Goal: Task Accomplishment & Management: Manage account settings

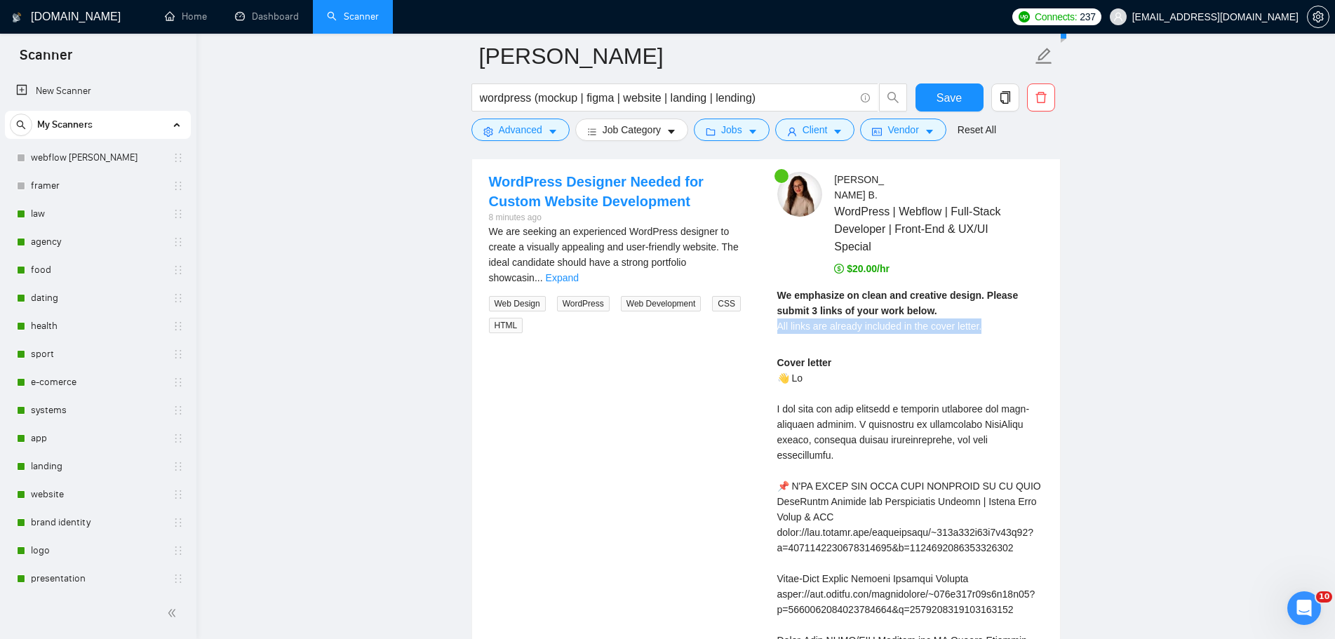
scroll to position [281, 0]
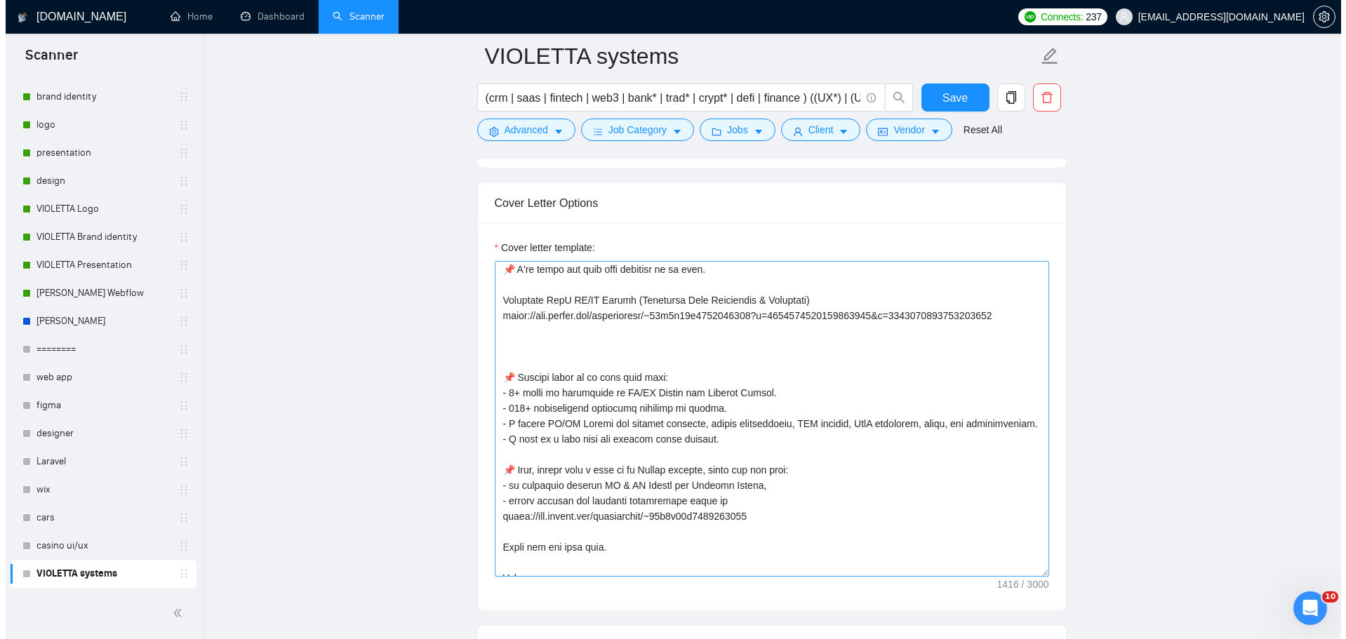
scroll to position [60, 0]
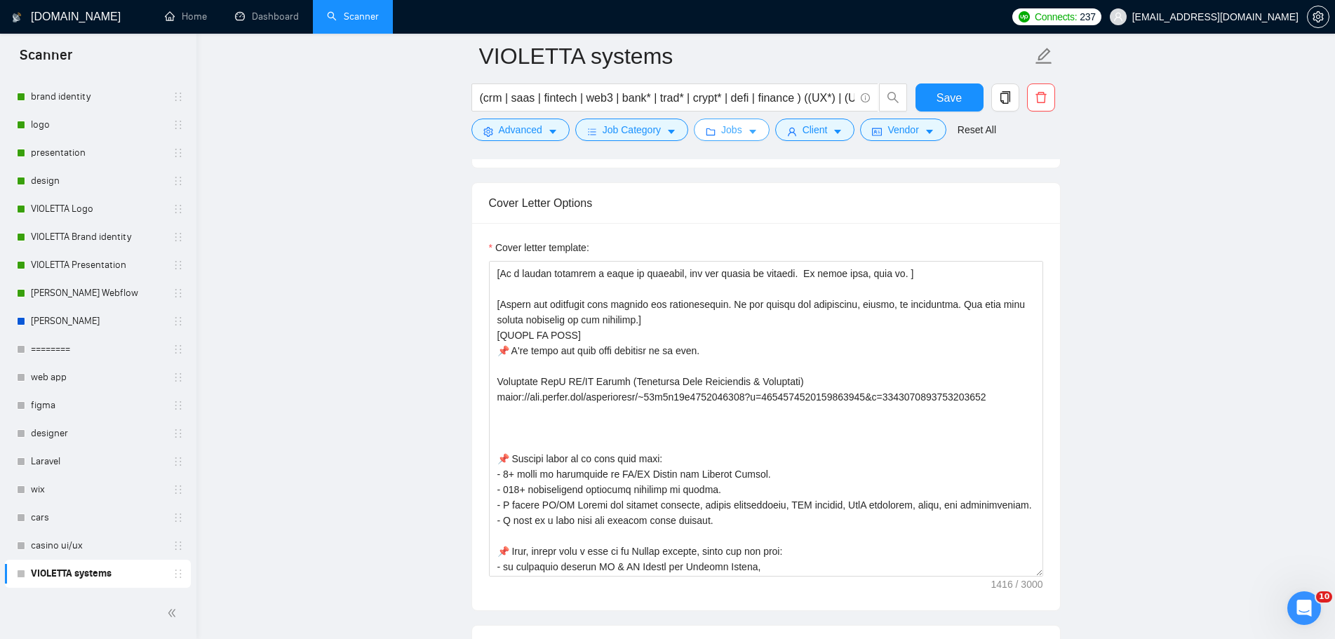
click at [748, 130] on icon "caret-down" at bounding box center [753, 132] width 10 height 10
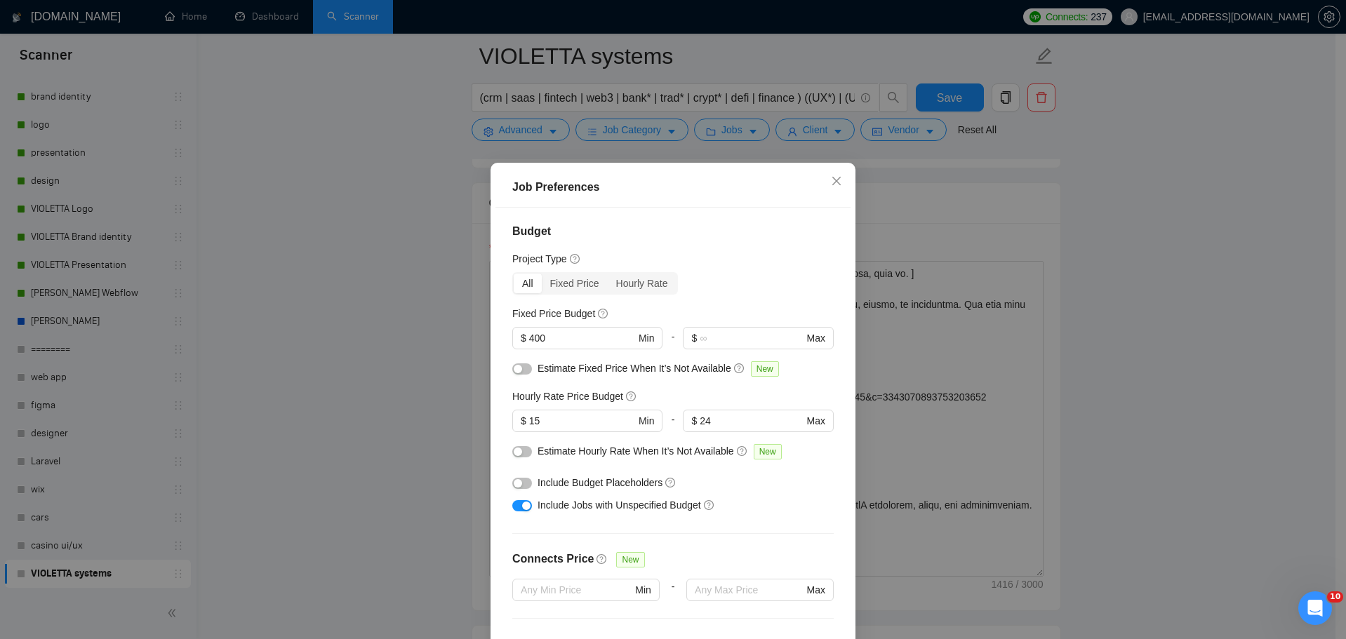
scroll to position [0, 0]
click at [746, 336] on input "text" at bounding box center [751, 339] width 103 height 15
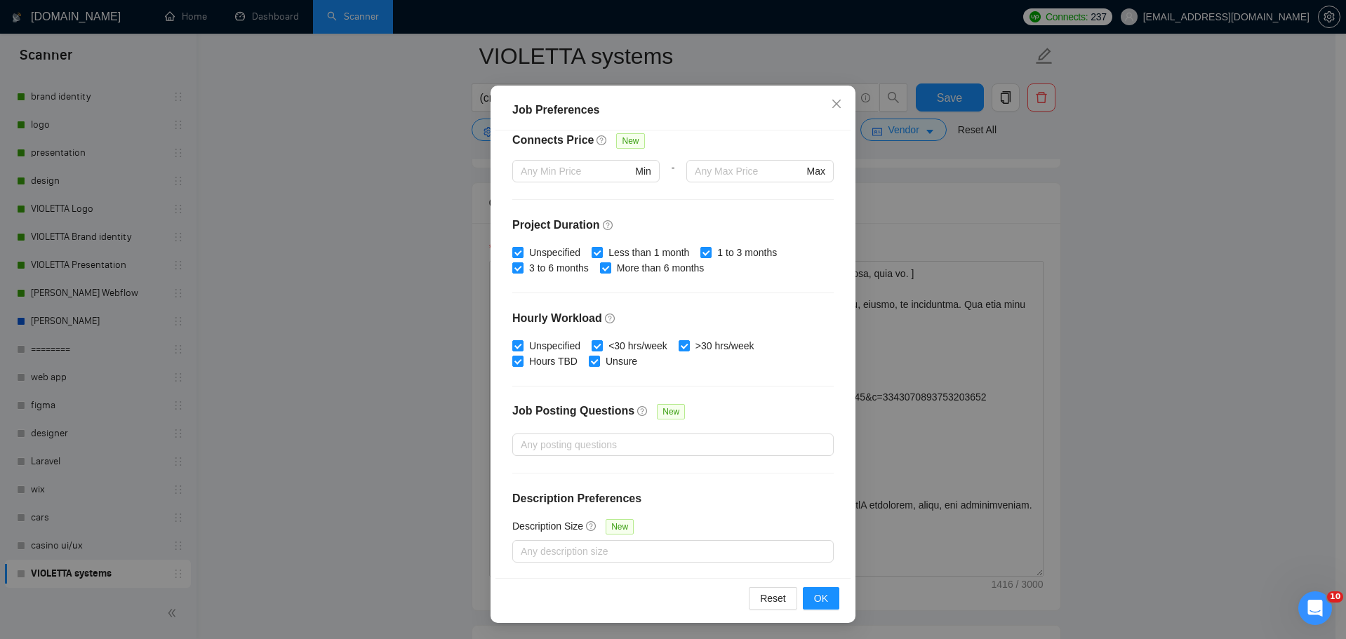
scroll to position [78, 0]
type input "689"
click at [824, 603] on button "OK" at bounding box center [821, 598] width 36 height 22
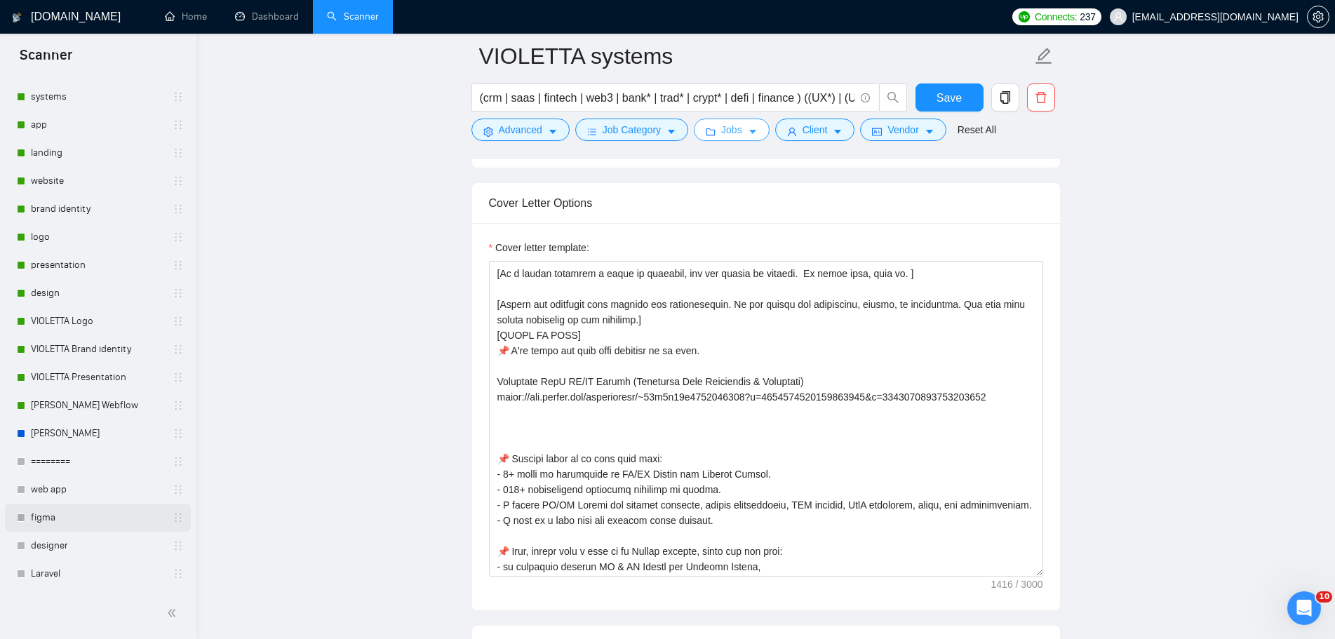
scroll to position [286, 0]
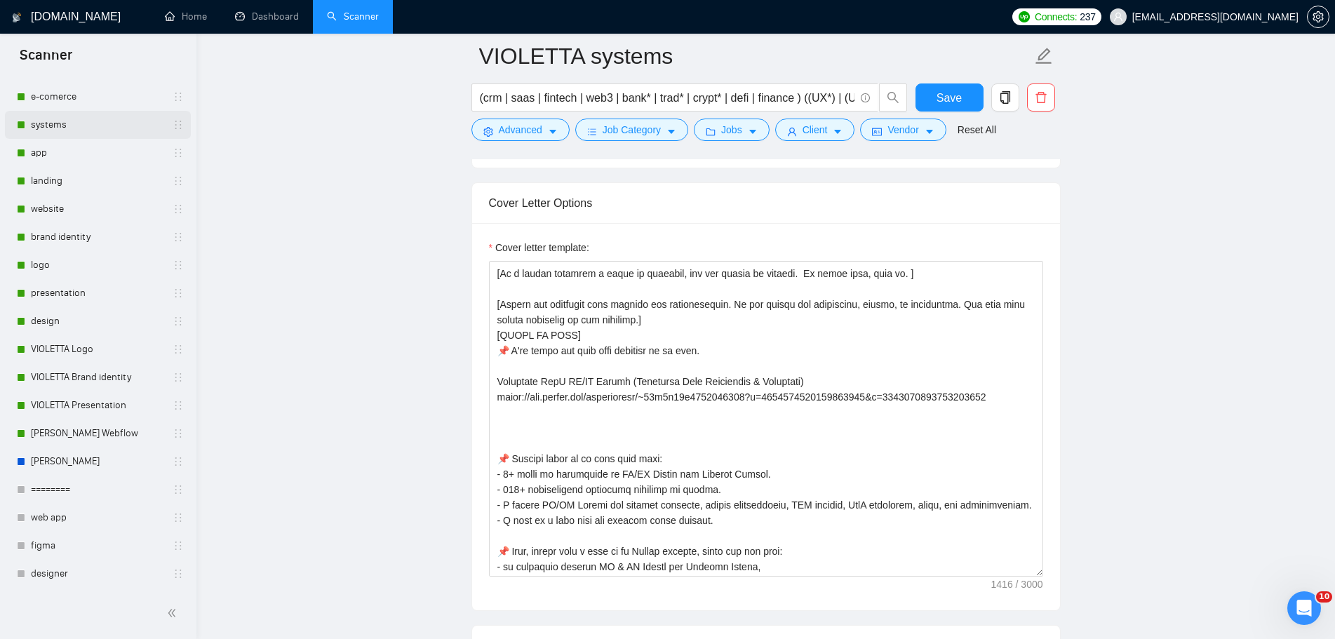
click at [64, 111] on link "systems" at bounding box center [97, 125] width 133 height 28
click at [966, 100] on button "Save" at bounding box center [950, 97] width 68 height 28
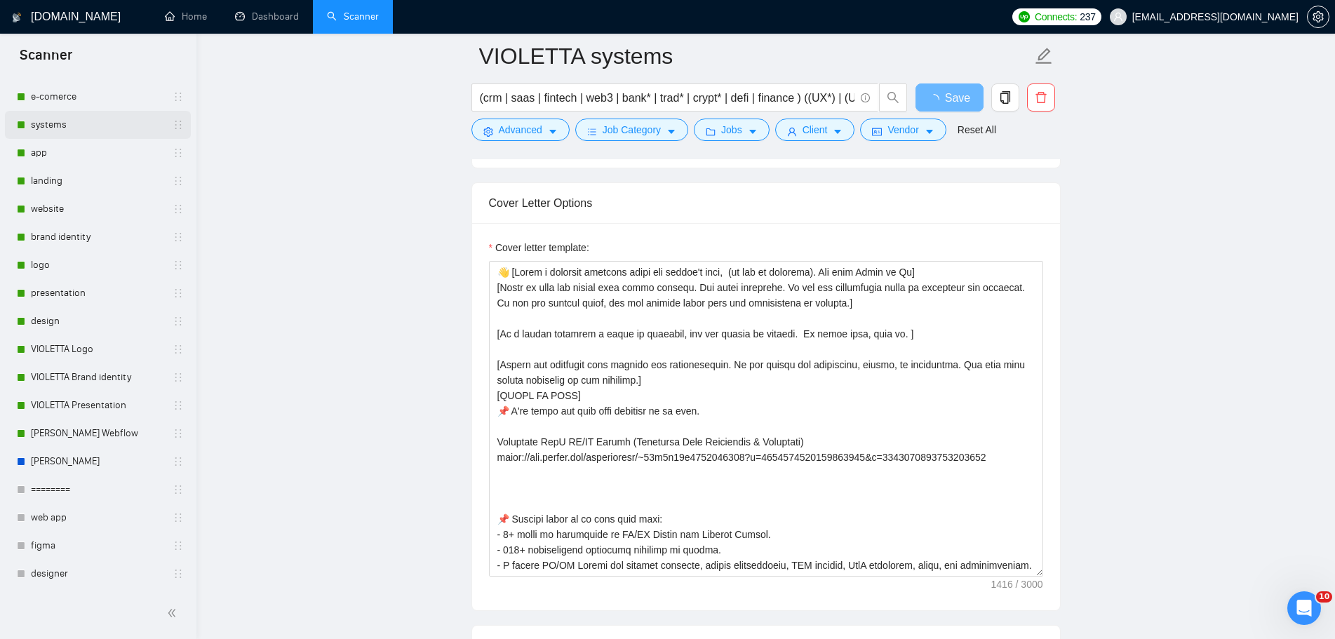
click at [74, 121] on link "systems" at bounding box center [97, 125] width 133 height 28
click at [52, 126] on link "systems" at bounding box center [97, 125] width 133 height 28
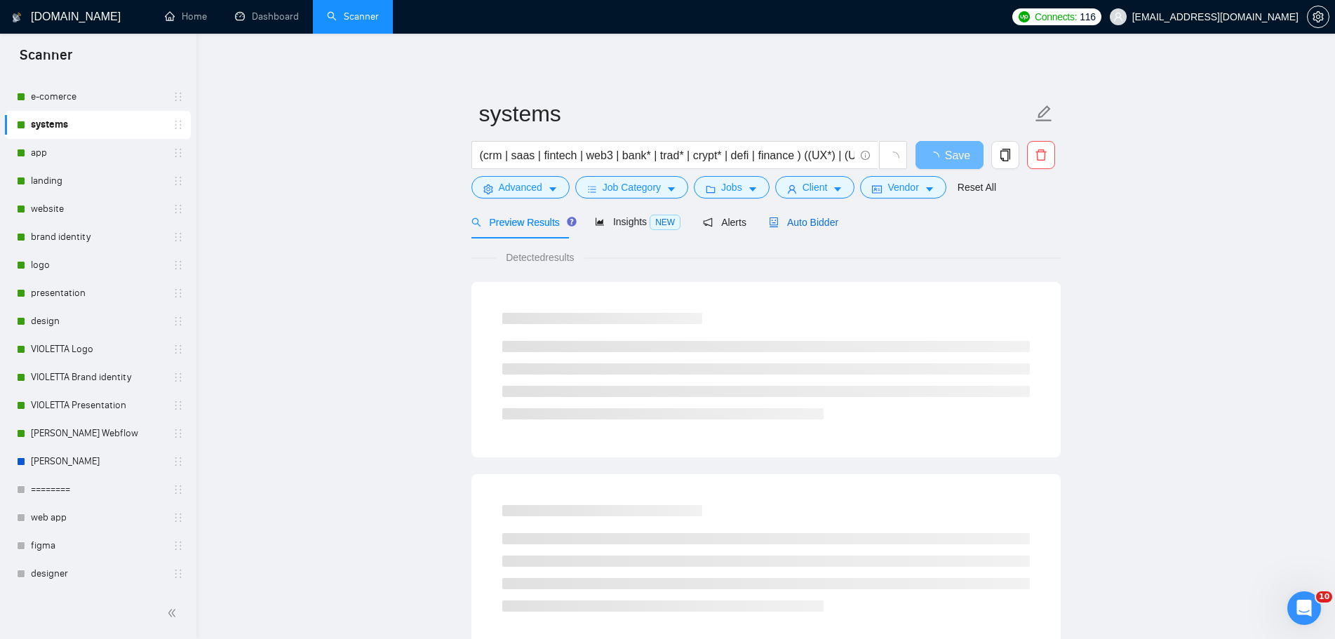
click at [821, 224] on span "Auto Bidder" at bounding box center [803, 222] width 69 height 11
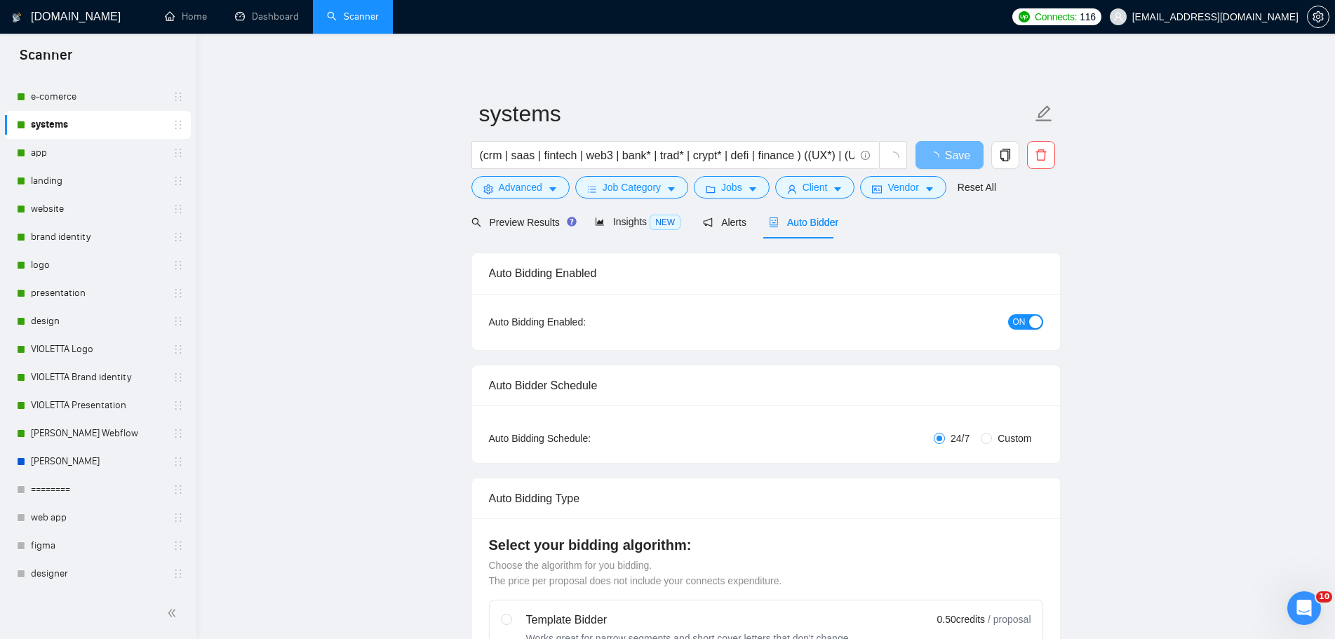
radio input "false"
radio input "true"
checkbox input "true"
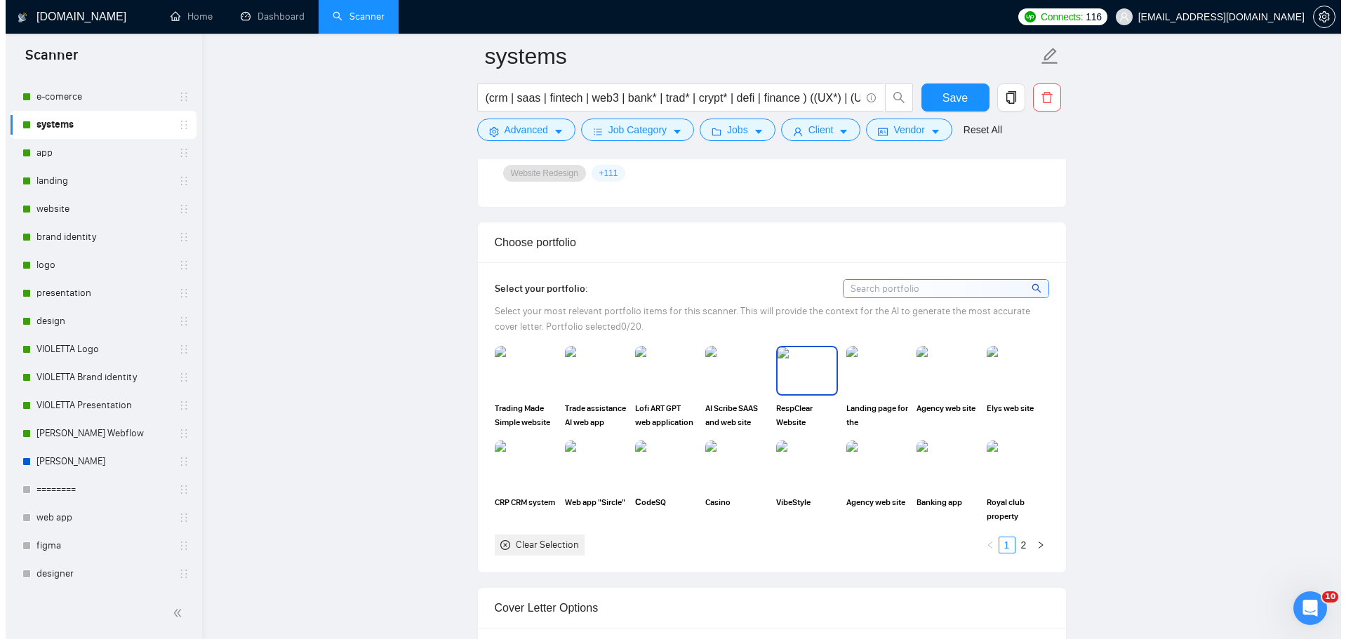
scroll to position [1263, 0]
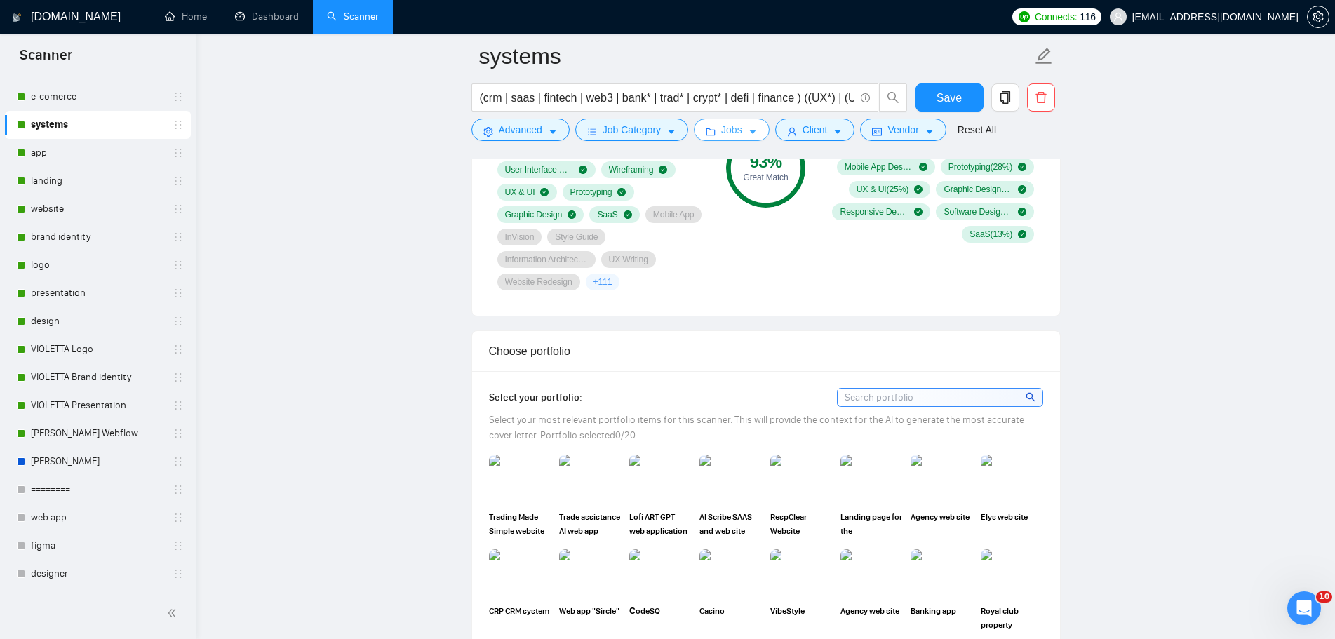
click at [748, 133] on icon "caret-down" at bounding box center [753, 132] width 10 height 10
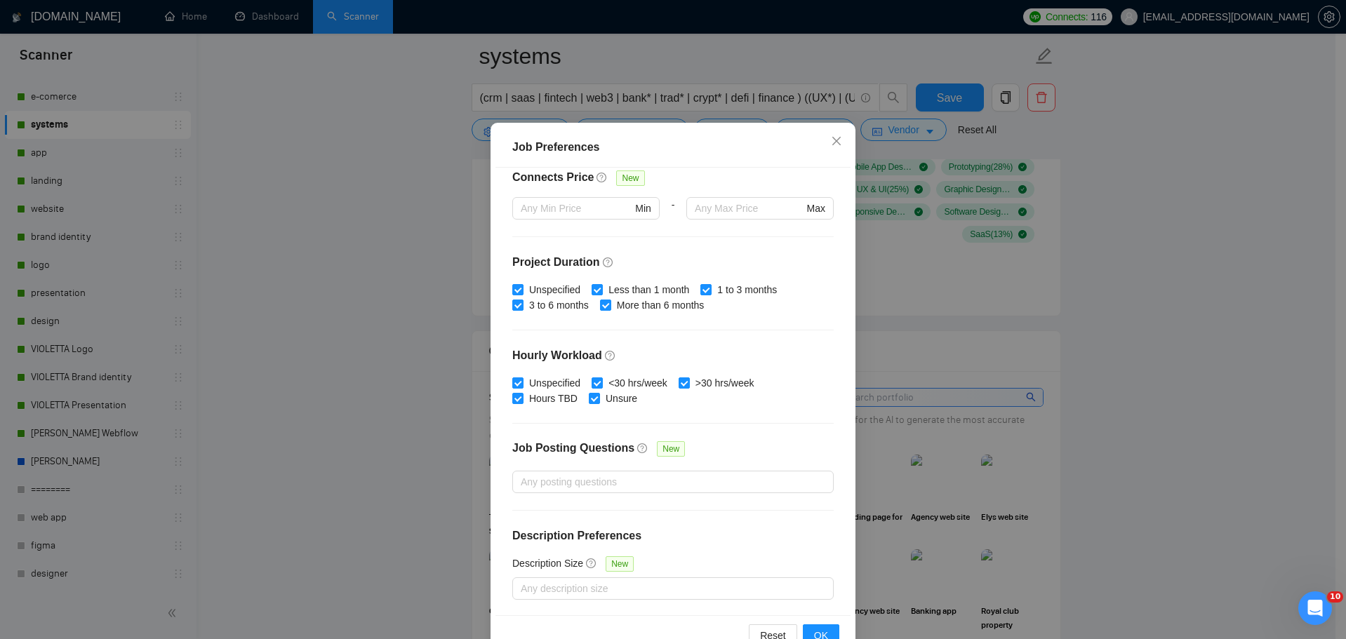
scroll to position [78, 0]
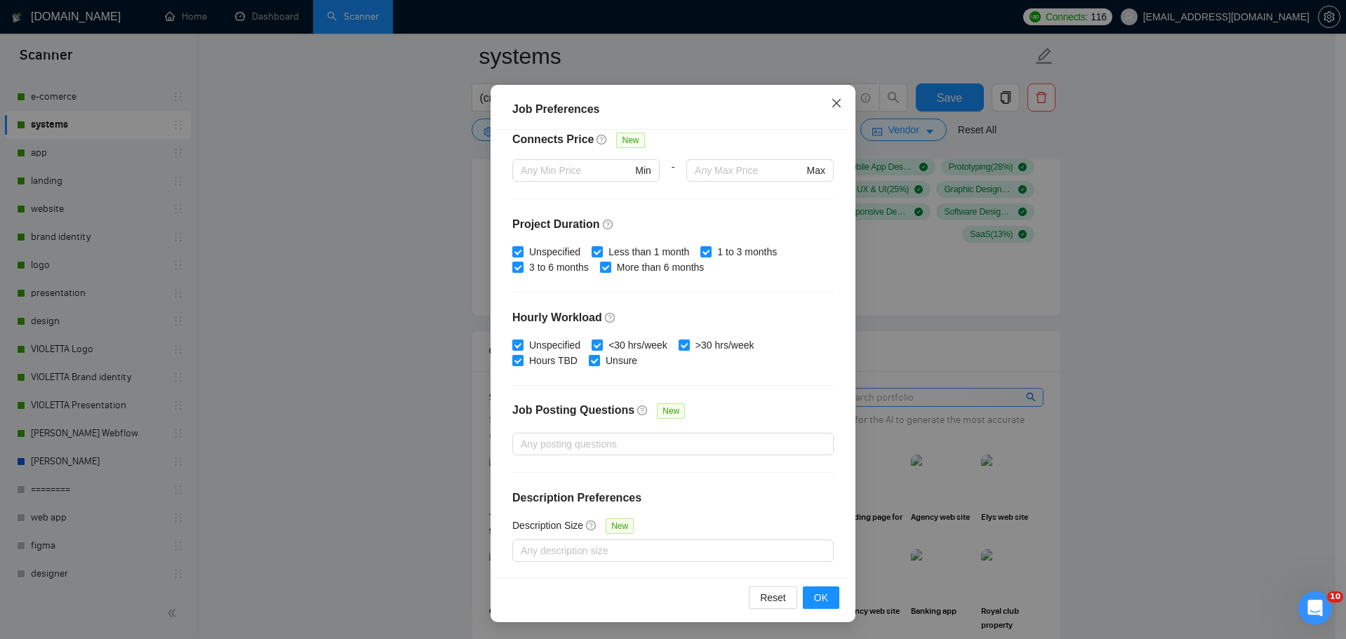
click at [831, 103] on icon "close" at bounding box center [836, 103] width 11 height 11
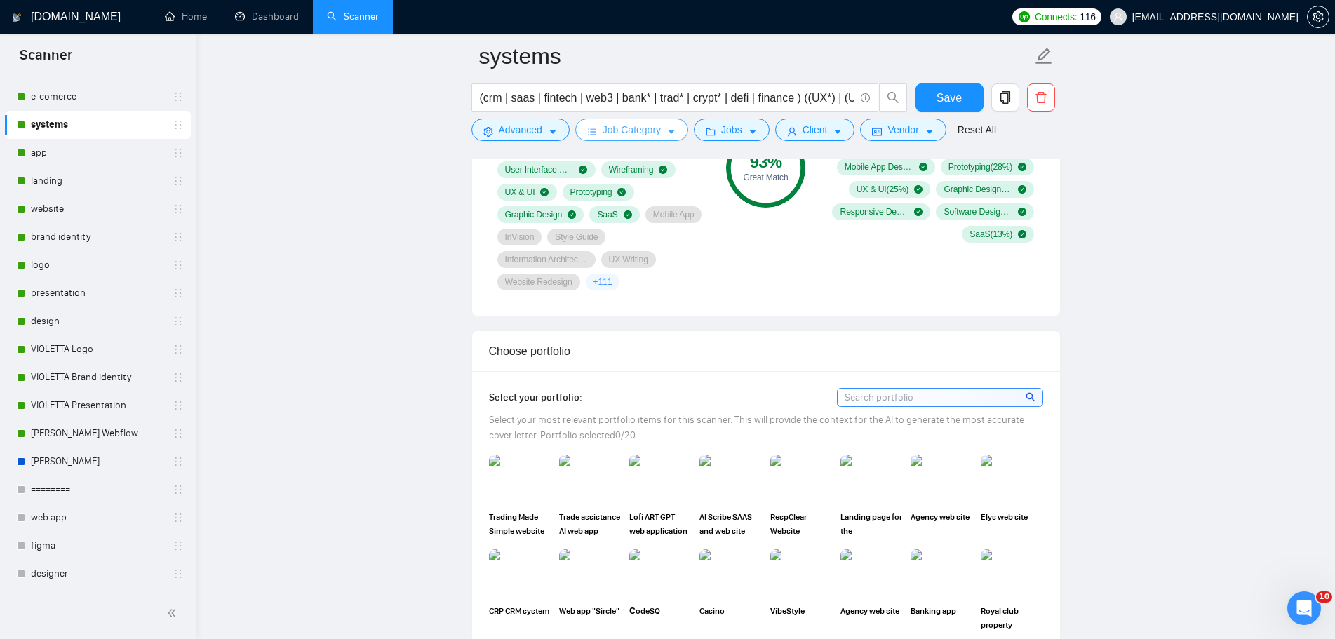
click at [660, 124] on button "Job Category" at bounding box center [631, 130] width 113 height 22
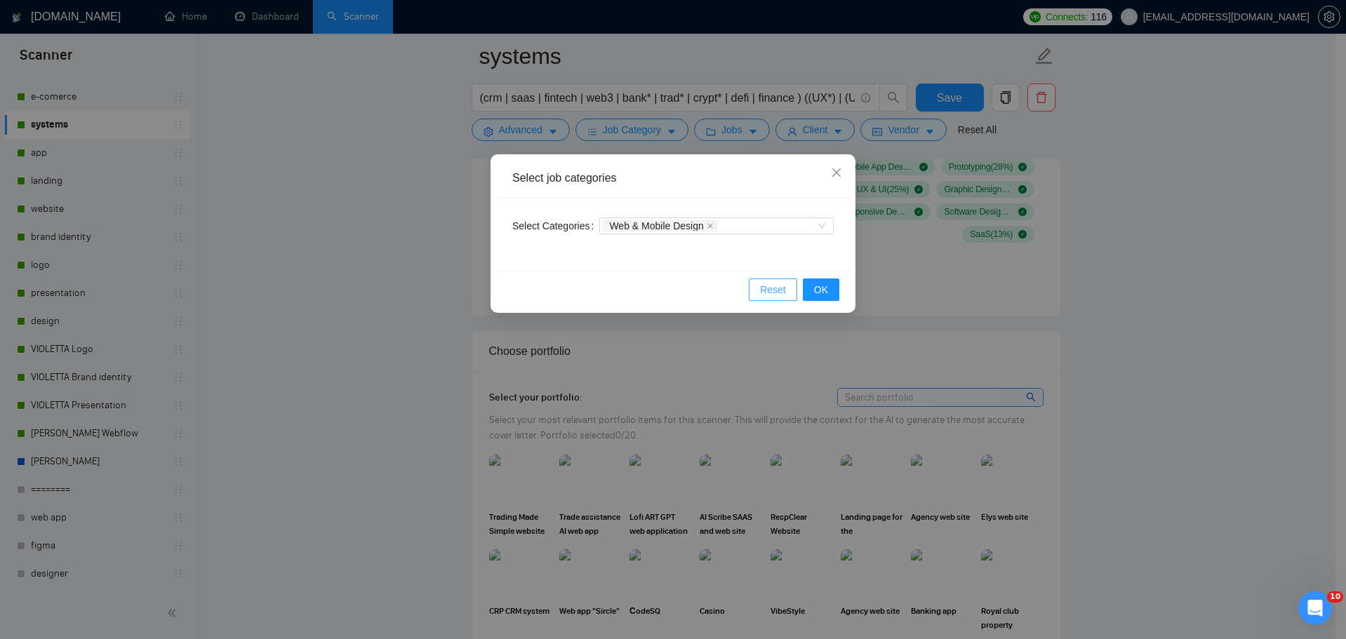
drag, startPoint x: 782, startPoint y: 293, endPoint x: 857, endPoint y: 181, distance: 134.7
click at [860, 187] on div "Select job categories Select Categories Web & Mobile Design Reset OK" at bounding box center [673, 319] width 1346 height 639
click at [842, 176] on span "Close" at bounding box center [836, 173] width 38 height 38
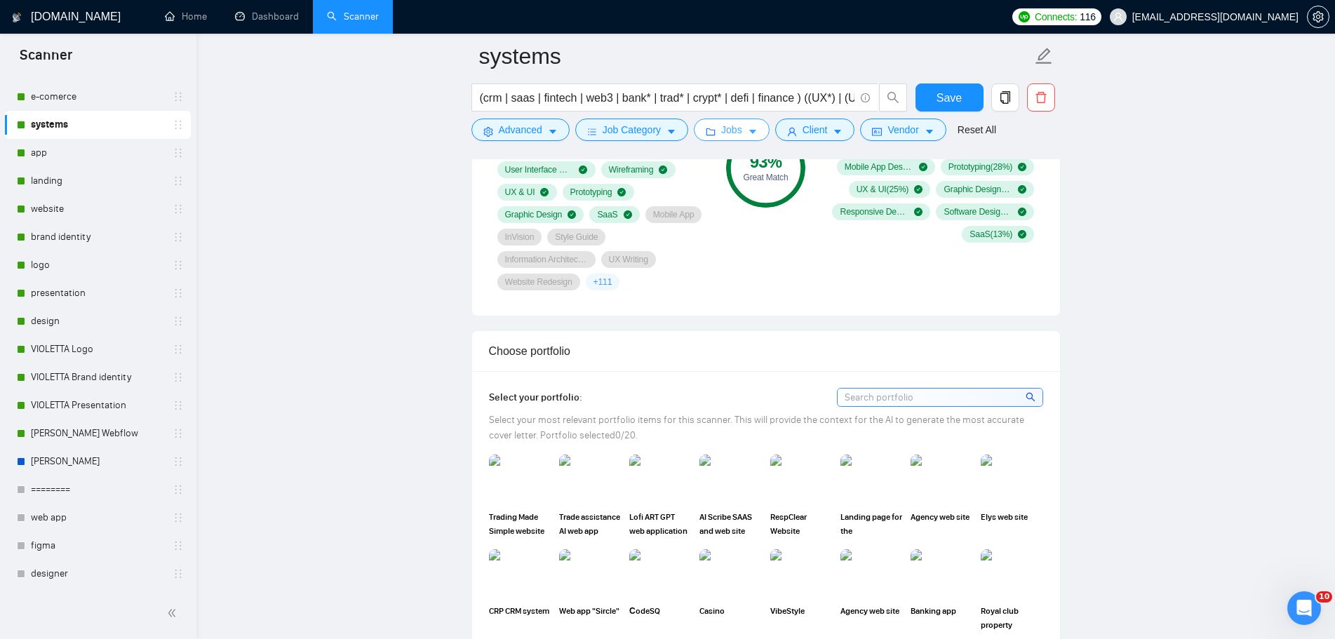
click at [756, 131] on button "Jobs" at bounding box center [732, 130] width 76 height 22
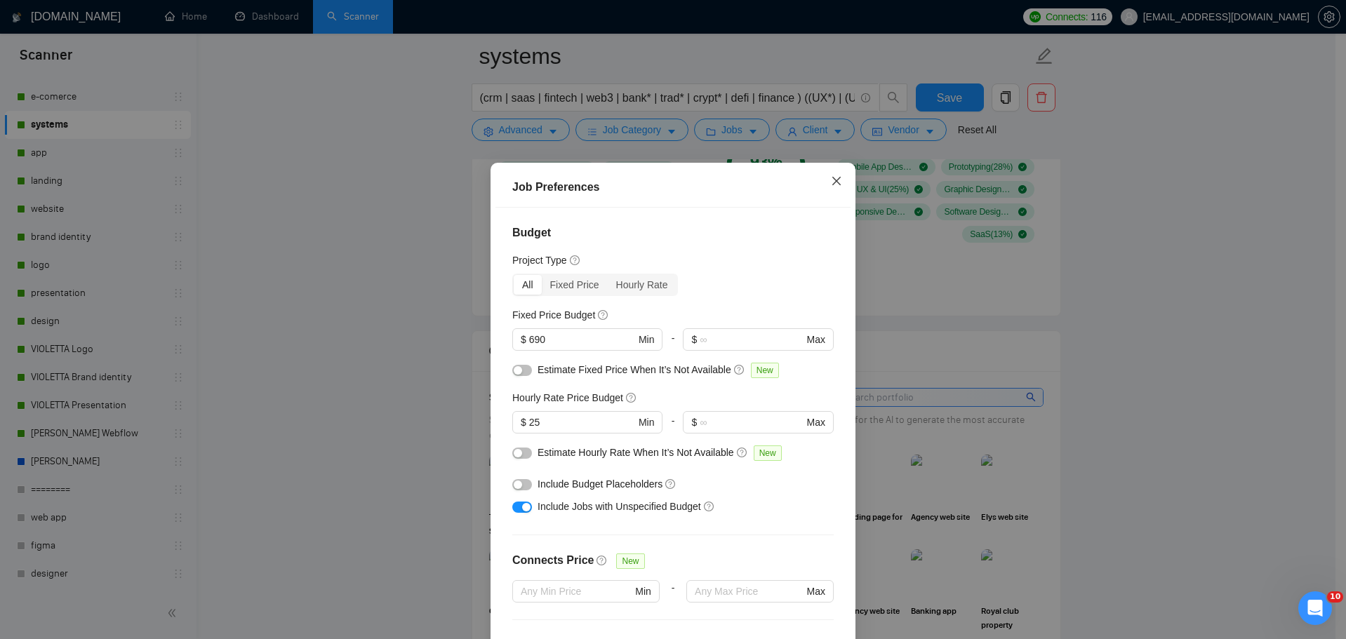
click at [838, 185] on span "Close" at bounding box center [836, 182] width 38 height 38
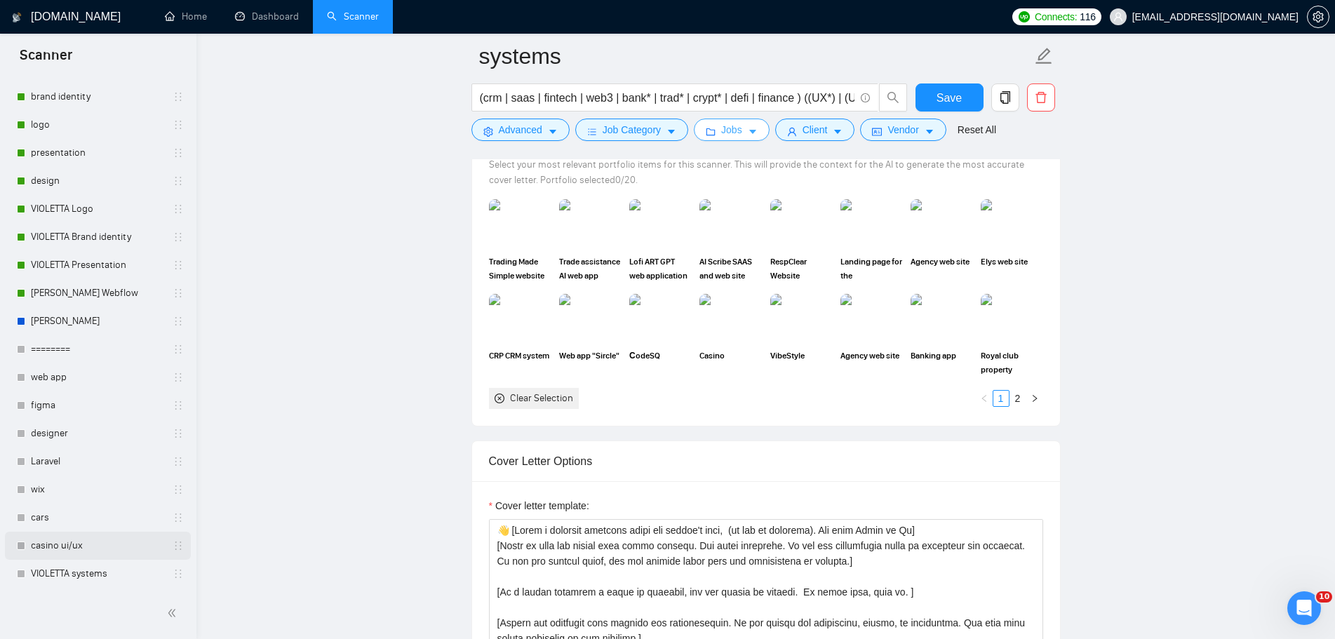
scroll to position [1544, 0]
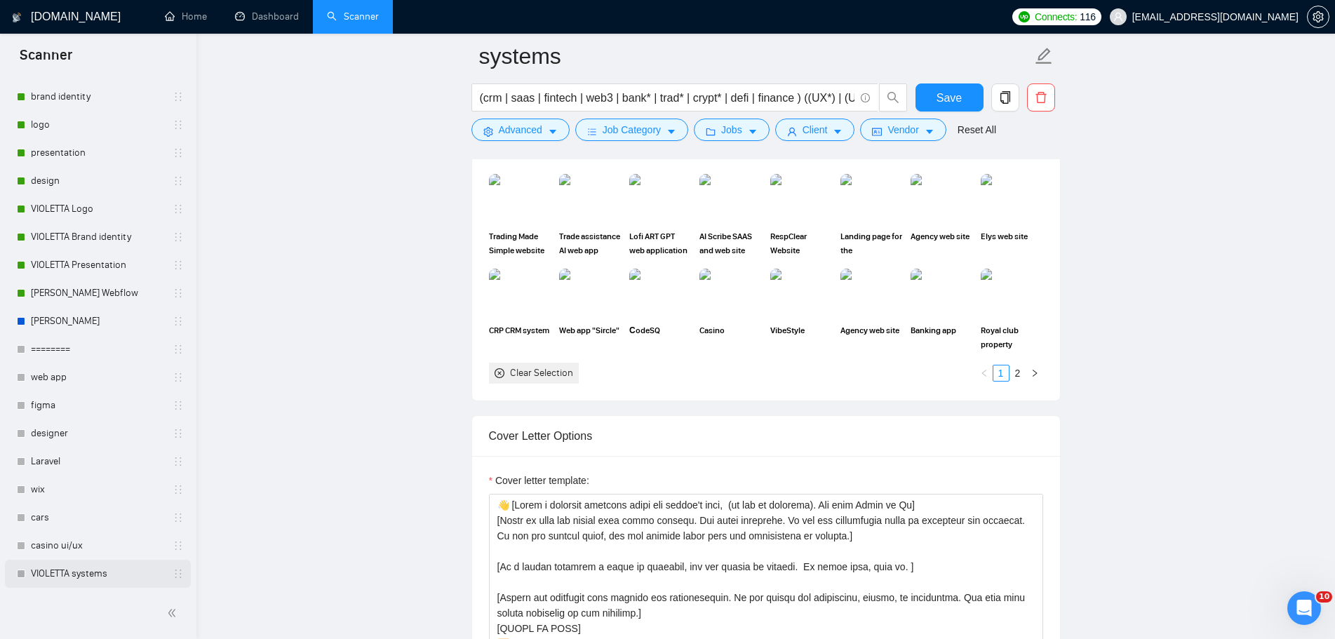
click at [93, 569] on link "VIOLETTA systems" at bounding box center [97, 574] width 133 height 28
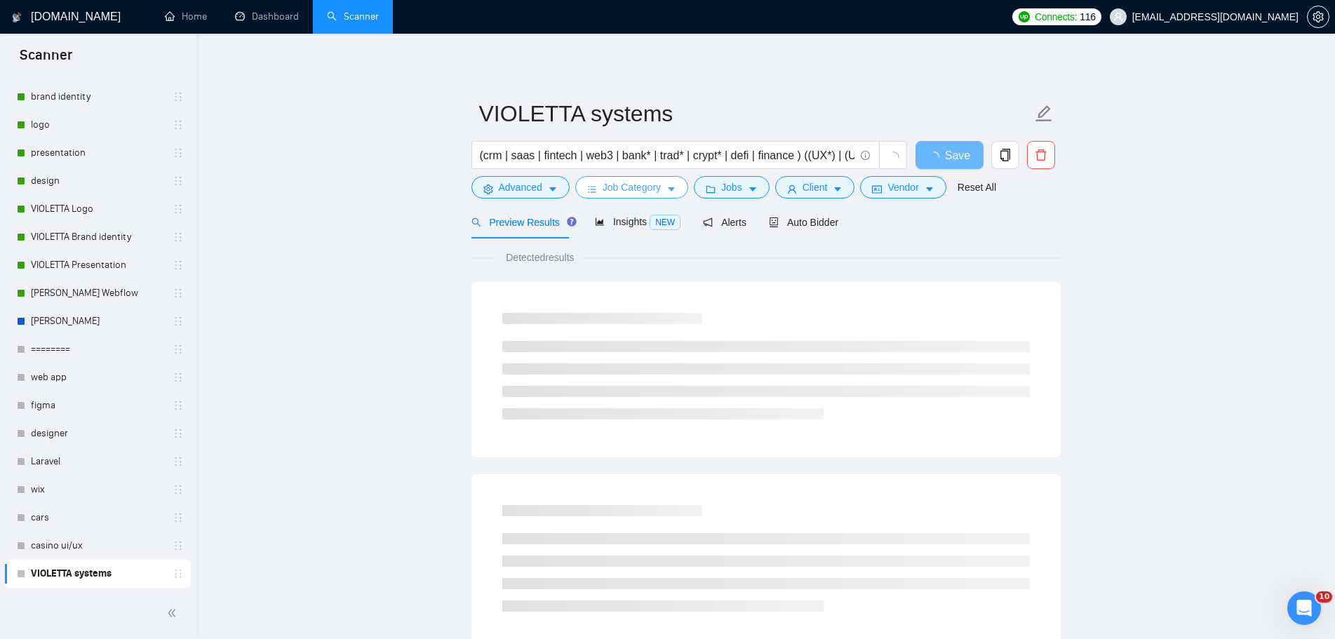
click at [667, 189] on icon "caret-down" at bounding box center [672, 190] width 10 height 10
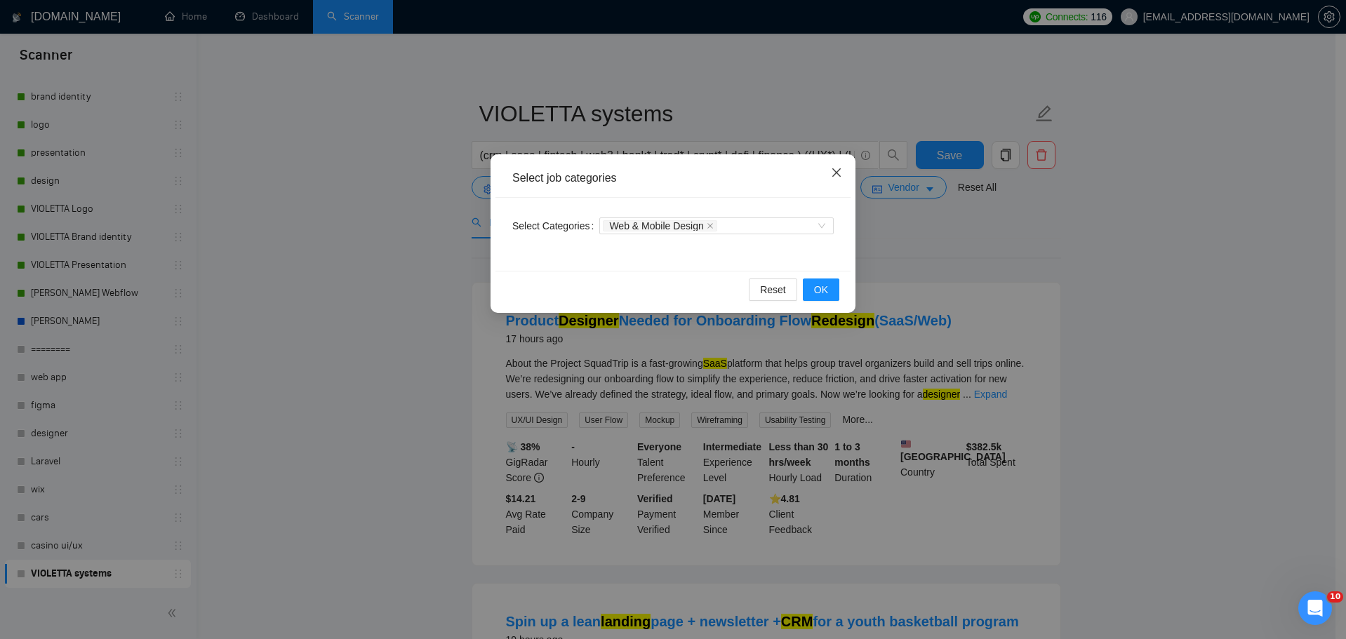
click at [839, 171] on icon "close" at bounding box center [836, 172] width 8 height 8
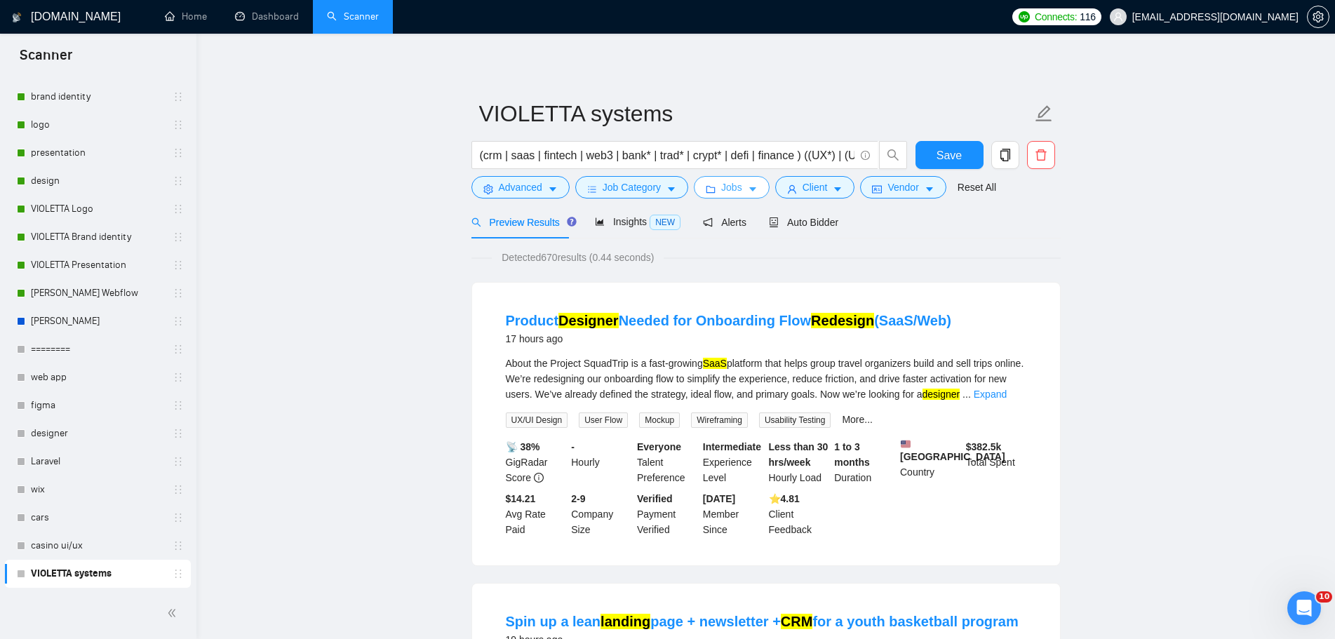
click at [754, 186] on icon "caret-down" at bounding box center [753, 190] width 10 height 10
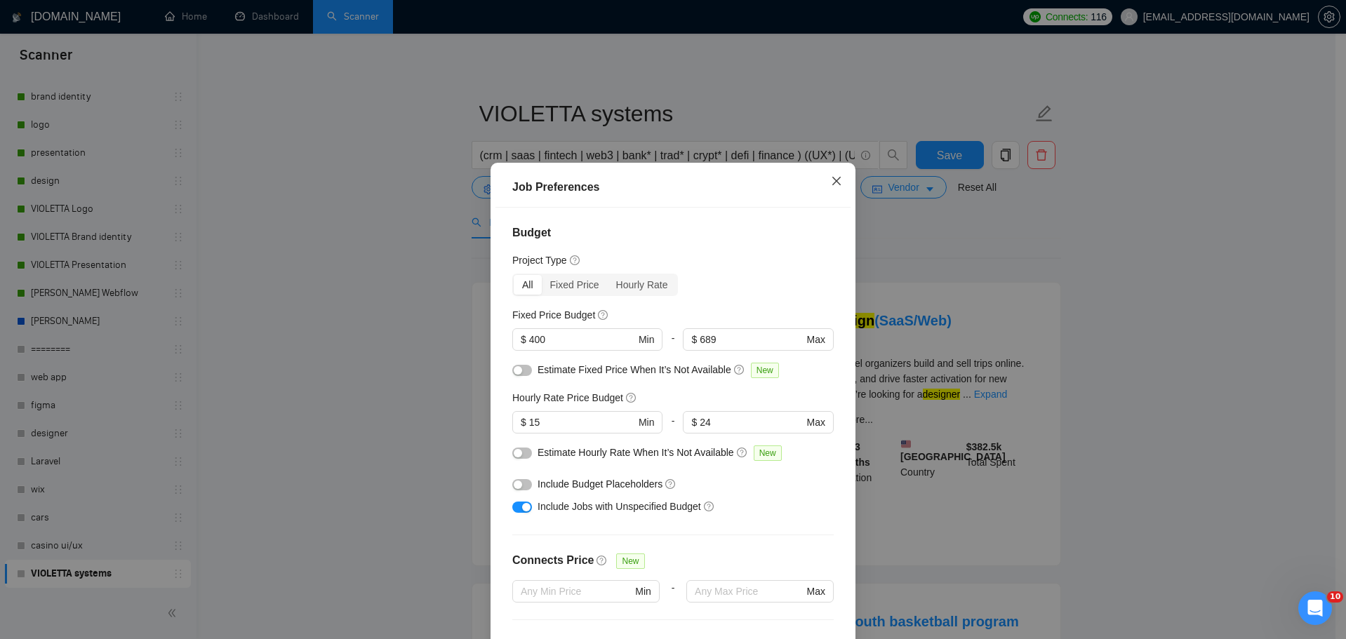
click at [831, 188] on span "Close" at bounding box center [836, 182] width 38 height 38
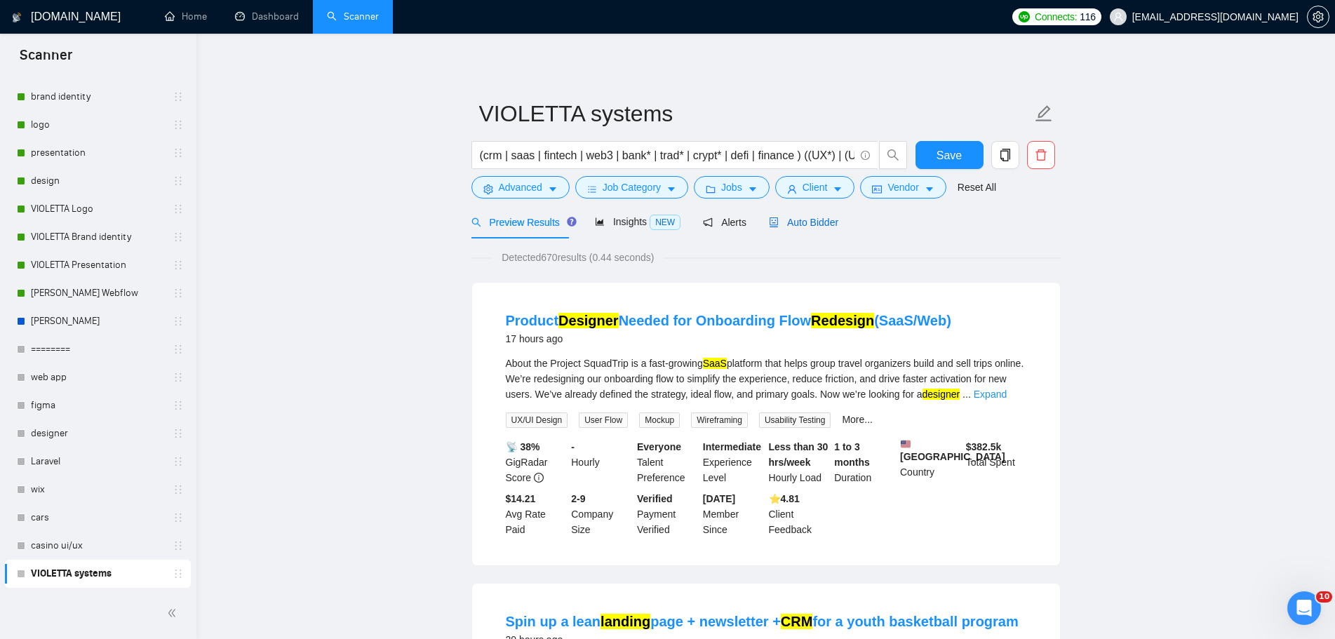
click at [805, 226] on span "Auto Bidder" at bounding box center [803, 222] width 69 height 11
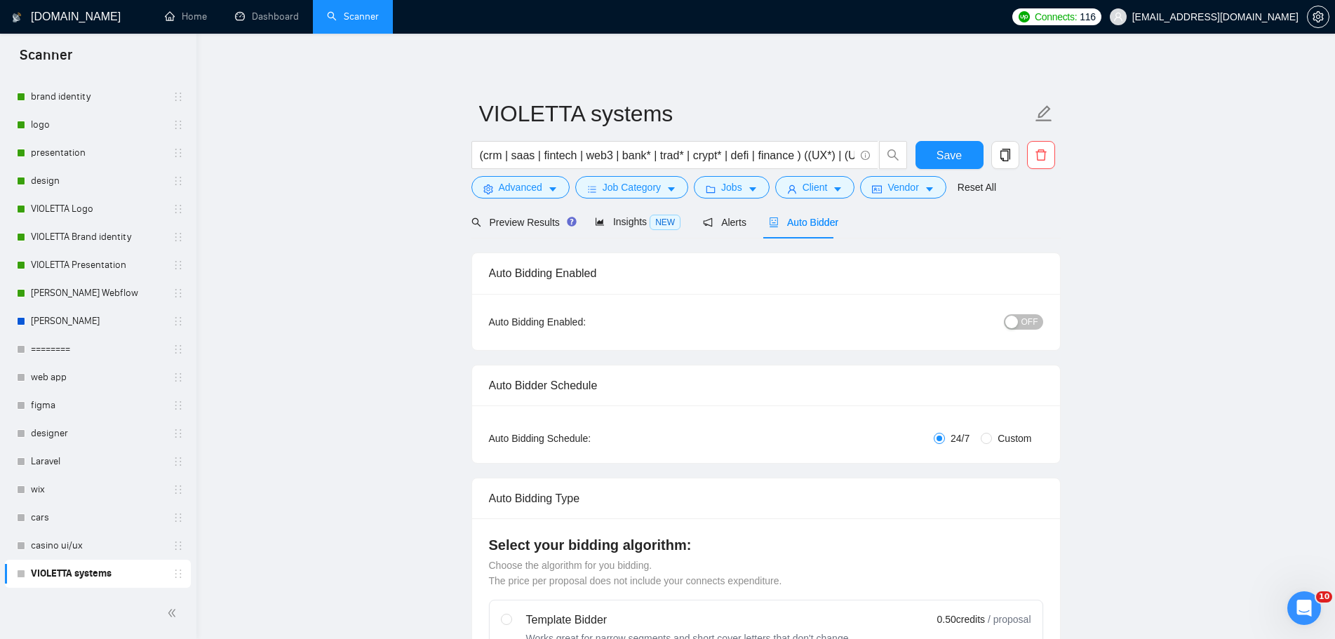
radio input "false"
radio input "true"
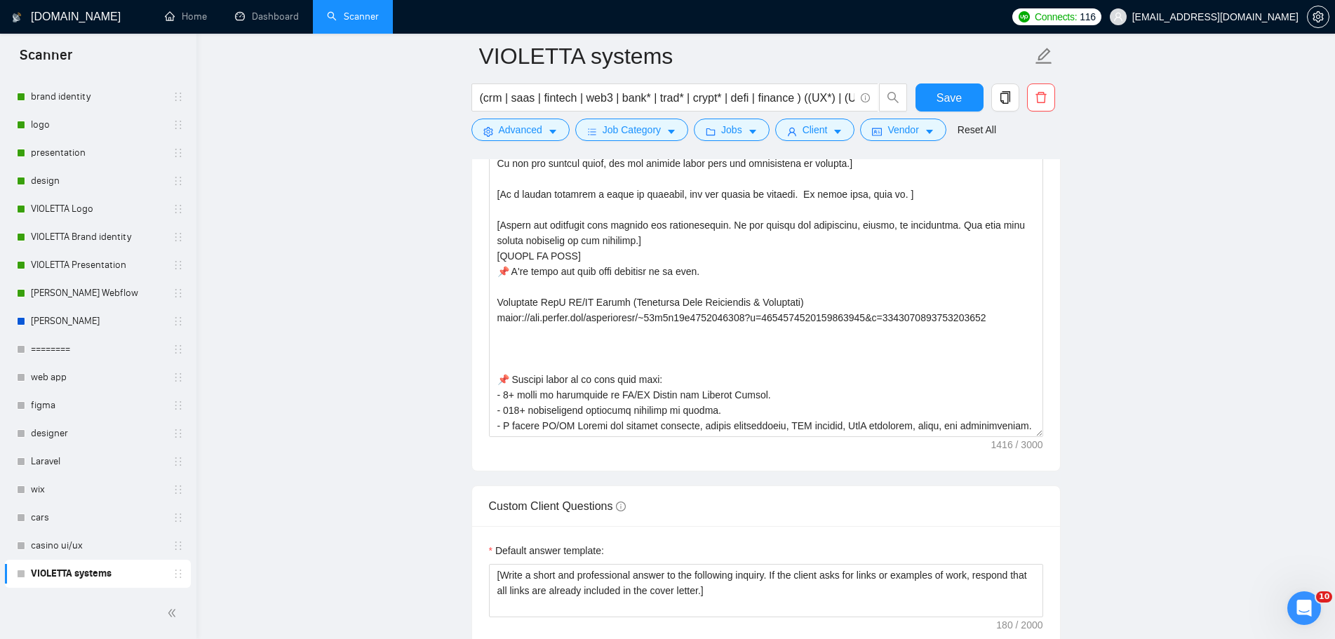
scroll to position [1894, 0]
click at [1009, 321] on textarea "Cover letter template:" at bounding box center [766, 279] width 554 height 316
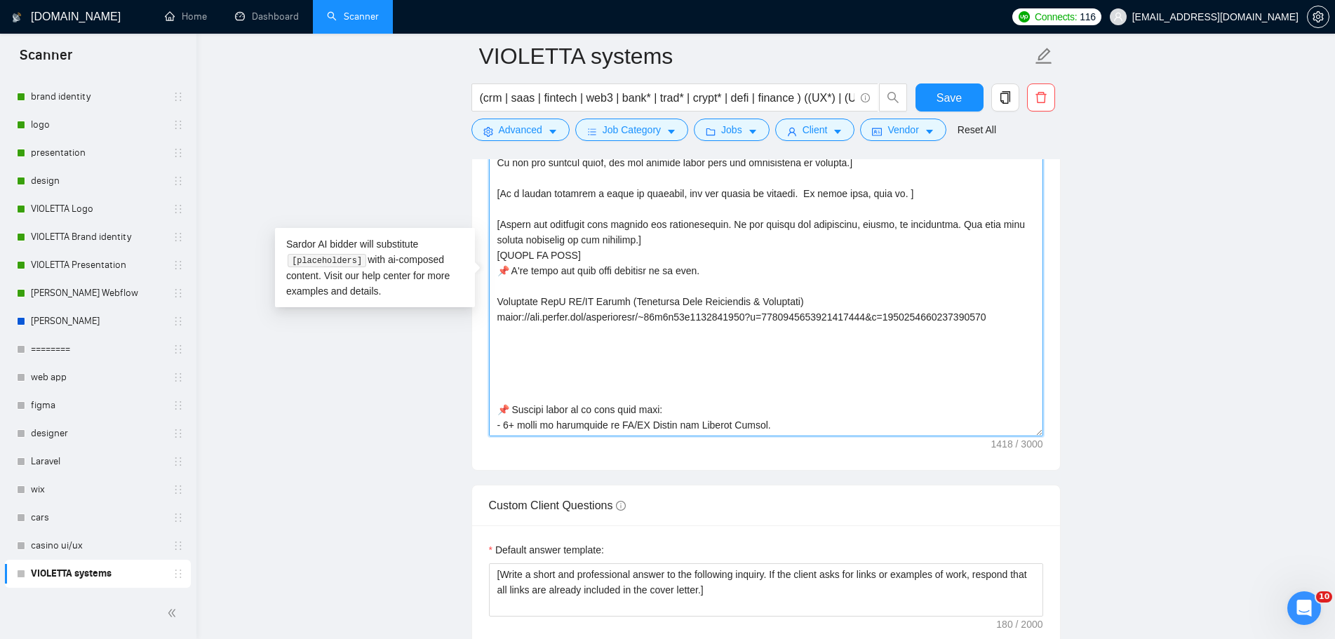
paste textarea "https://www.upwork.com/freelancers/~01c7d71e5237078126?s=1044578476142100545&p=…"
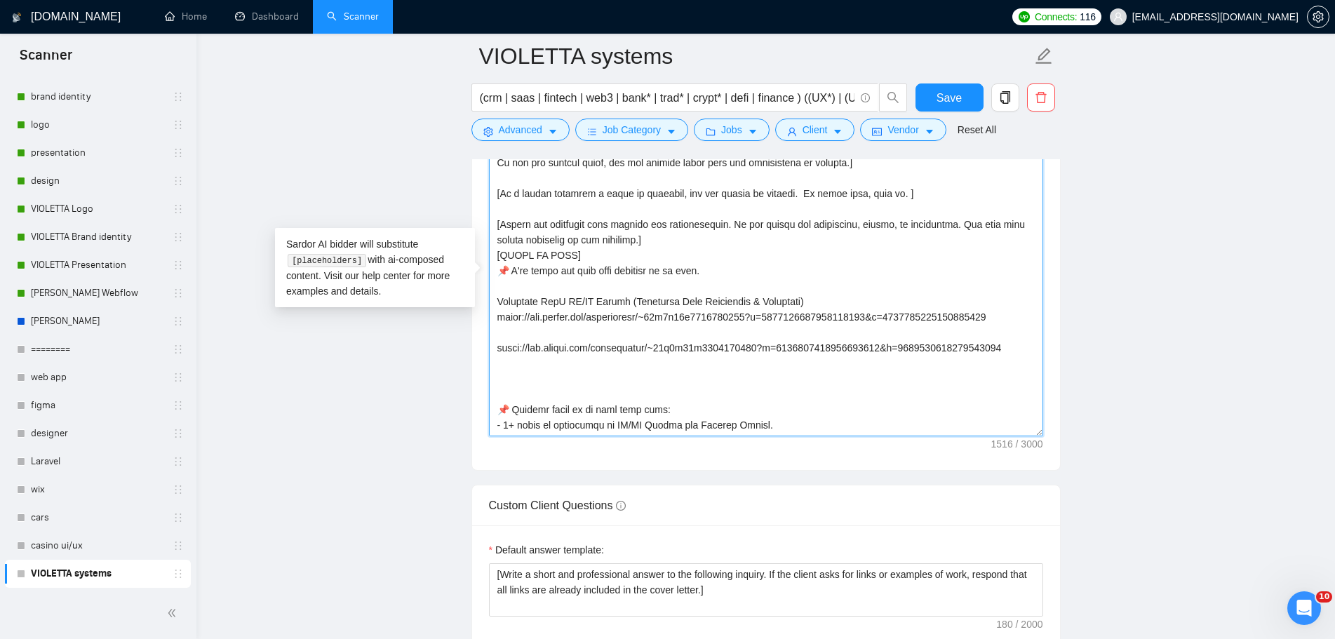
click at [720, 331] on textarea "Cover letter template:" at bounding box center [766, 279] width 554 height 316
paste textarea "Landing Page & SaaS Platform Design for Storage Service Application"
click at [1014, 321] on textarea "Cover letter template:" at bounding box center [766, 279] width 554 height 316
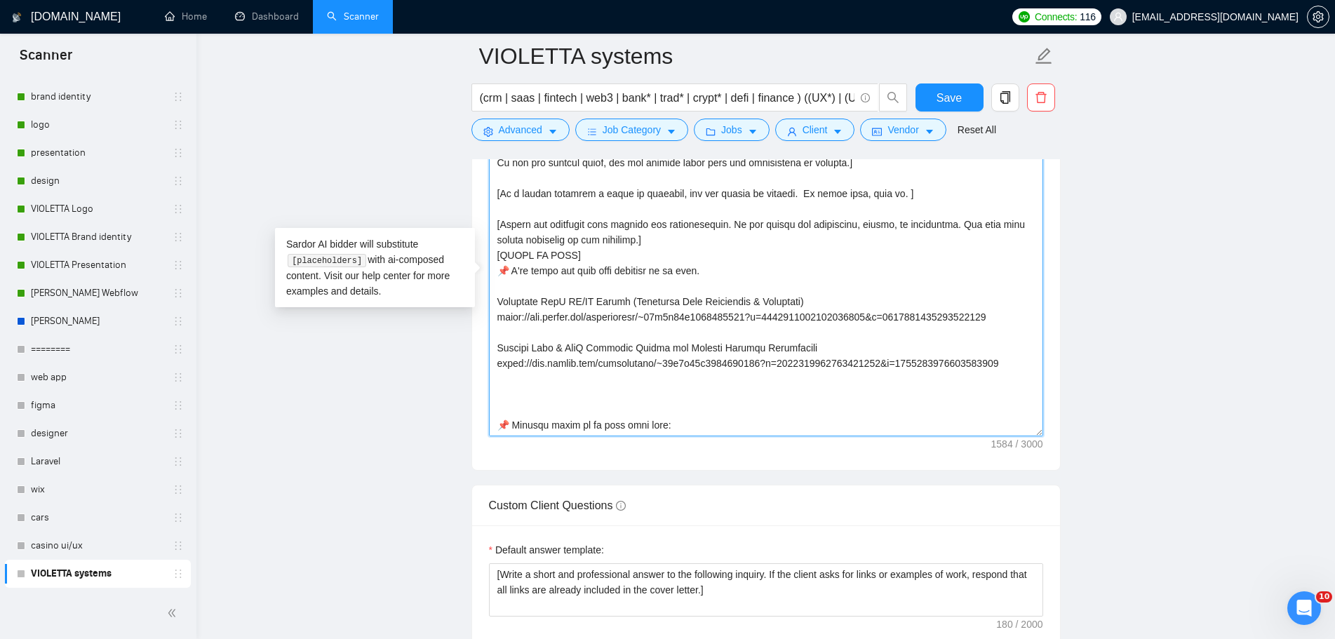
click at [1021, 355] on textarea "Cover letter template:" at bounding box center [766, 279] width 554 height 316
click at [1015, 363] on textarea "Cover letter template:" at bounding box center [766, 279] width 554 height 316
type textarea "👋 [Write a personal greeting using the client's name, (if any is provided). Use…"
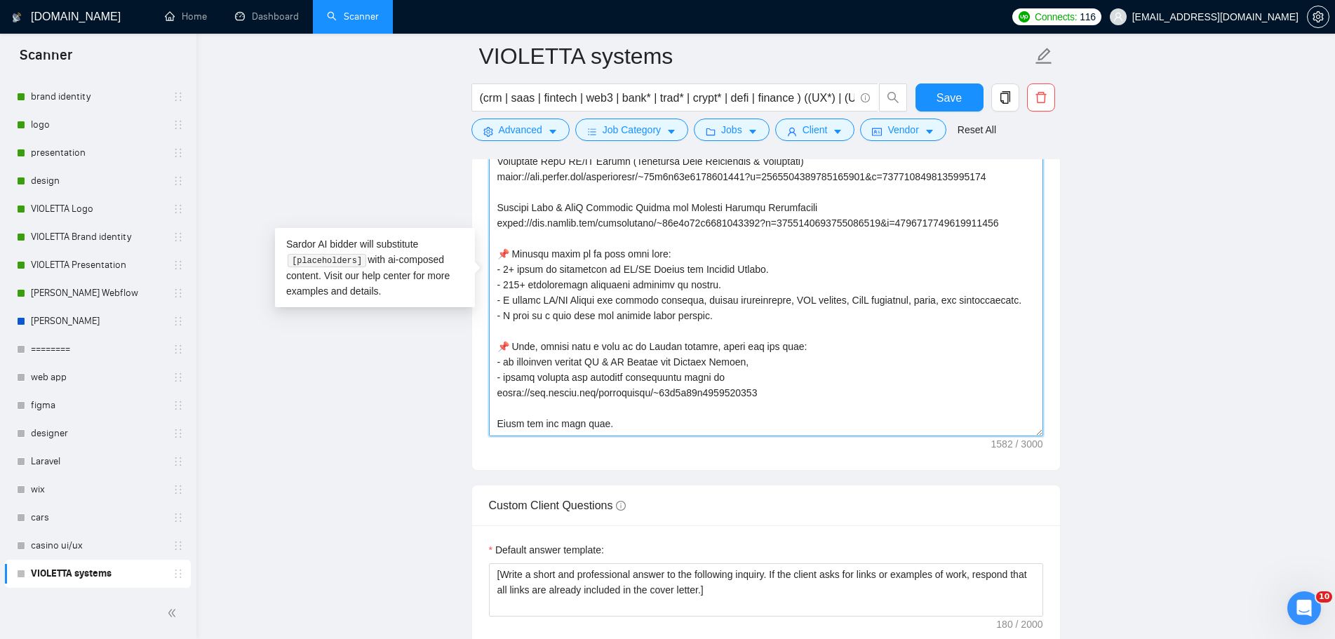
scroll to position [216, 0]
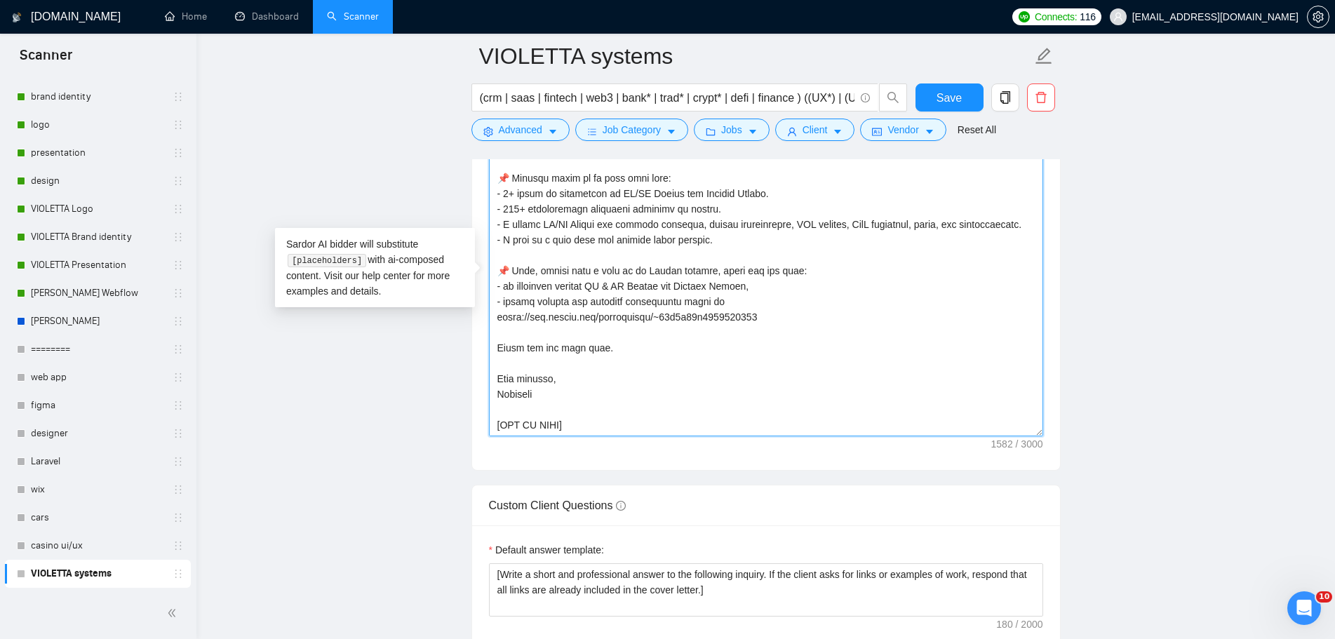
click at [615, 406] on textarea "Cover letter template:" at bounding box center [766, 279] width 554 height 316
click at [961, 100] on button "Save" at bounding box center [950, 97] width 68 height 28
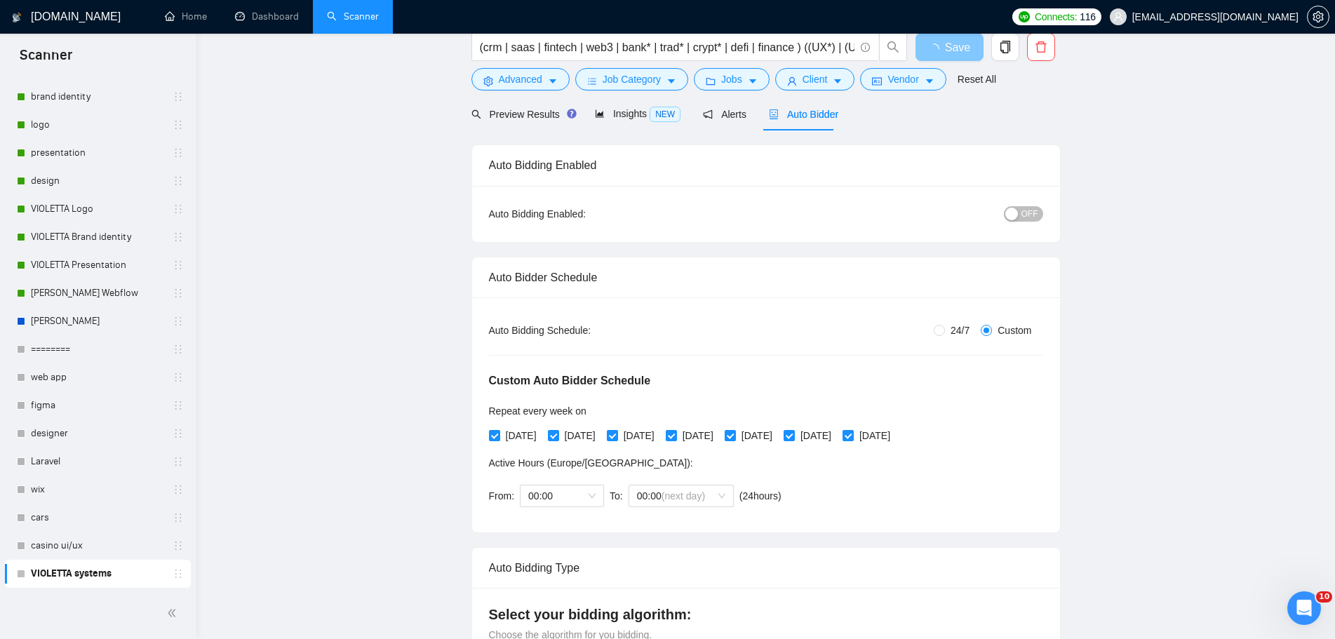
scroll to position [0, 0]
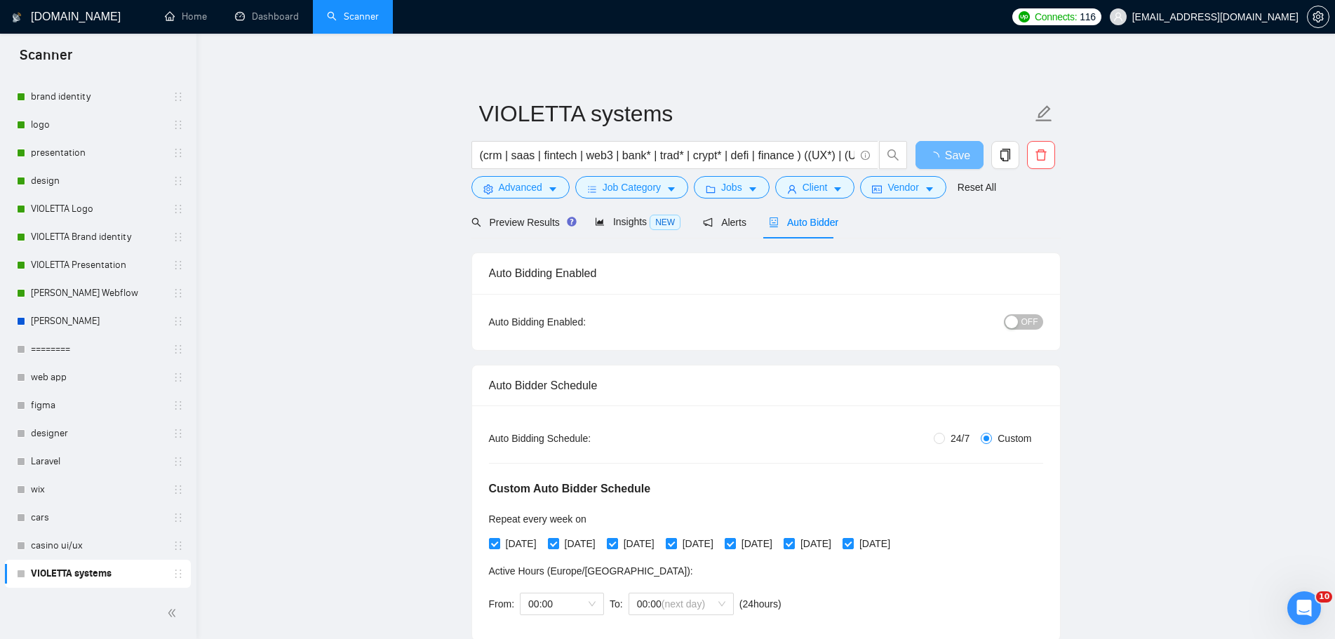
click at [1036, 328] on span "OFF" at bounding box center [1030, 321] width 17 height 15
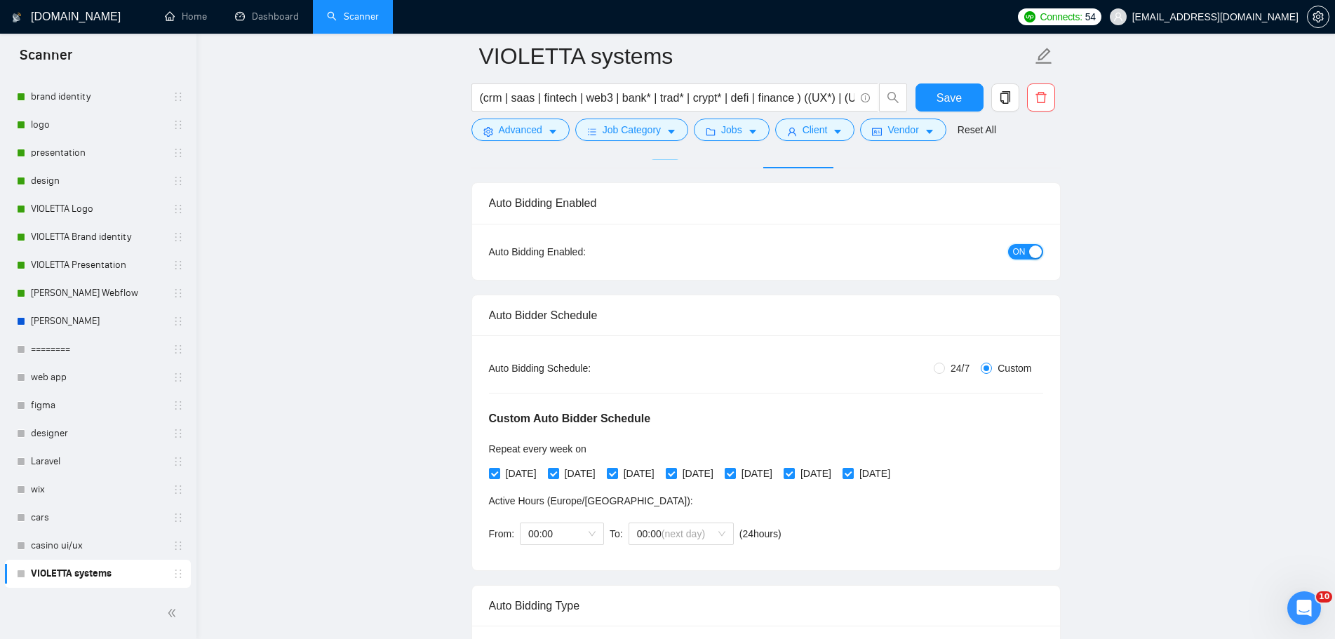
scroll to position [210, 0]
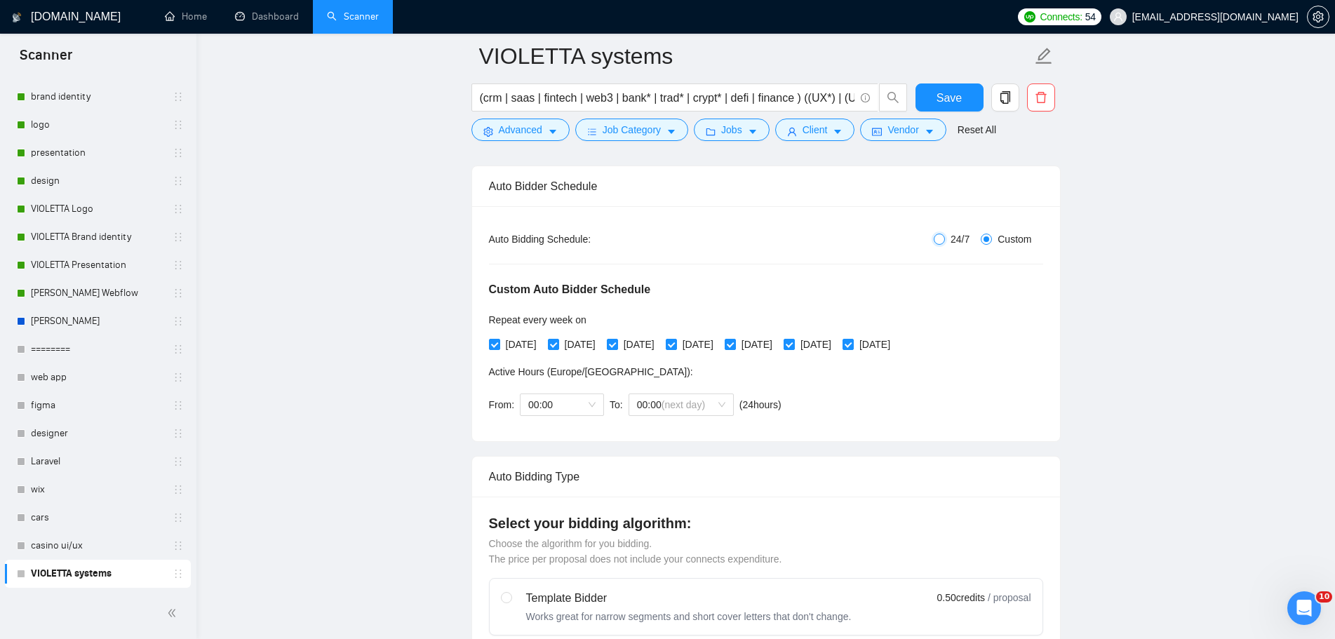
click at [943, 241] on input "24/7" at bounding box center [939, 239] width 11 height 11
radio input "true"
radio input "false"
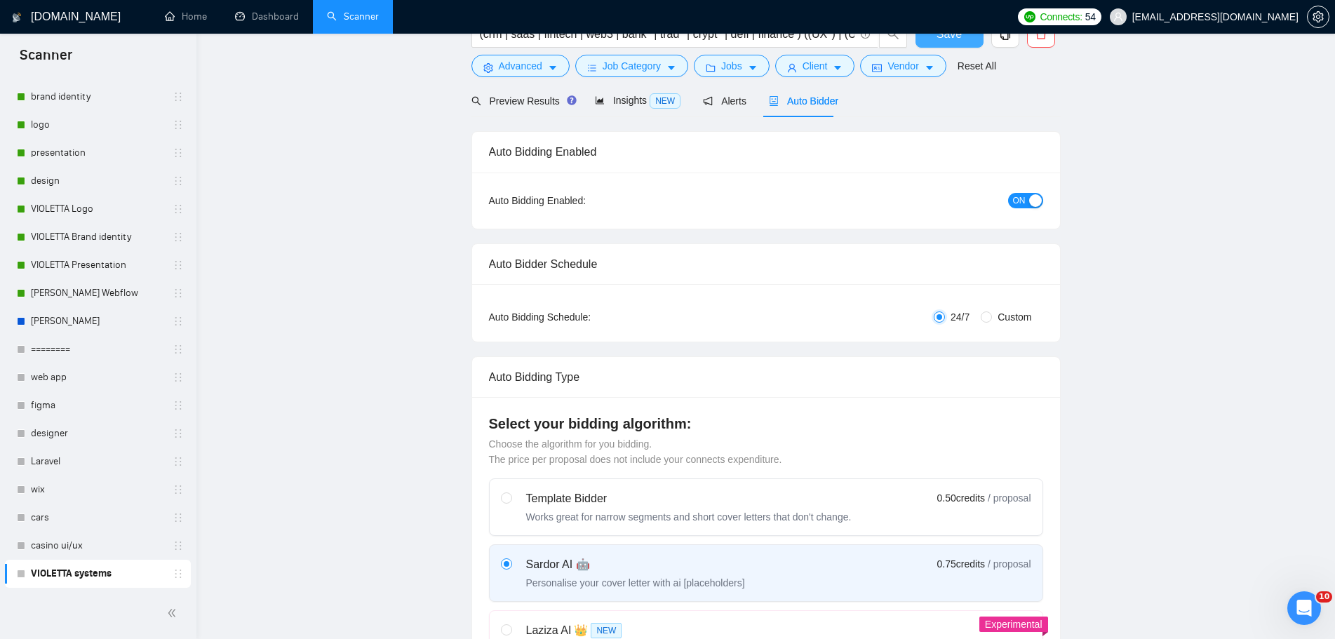
scroll to position [0, 0]
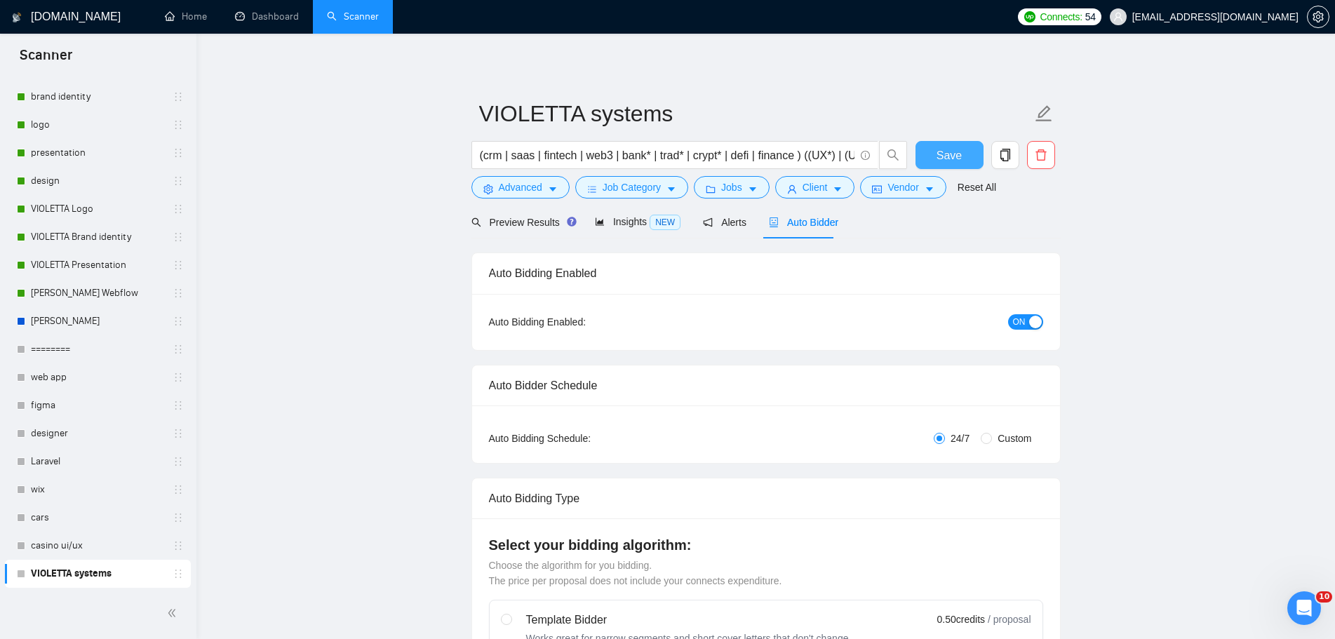
click at [965, 149] on button "Save" at bounding box center [950, 155] width 68 height 28
drag, startPoint x: 8, startPoint y: 576, endPoint x: 43, endPoint y: 265, distance: 312.8
click at [43, 265] on div "webflow KLYM framer law agency food dating health sport e-comerce systems app l…" at bounding box center [98, 153] width 186 height 870
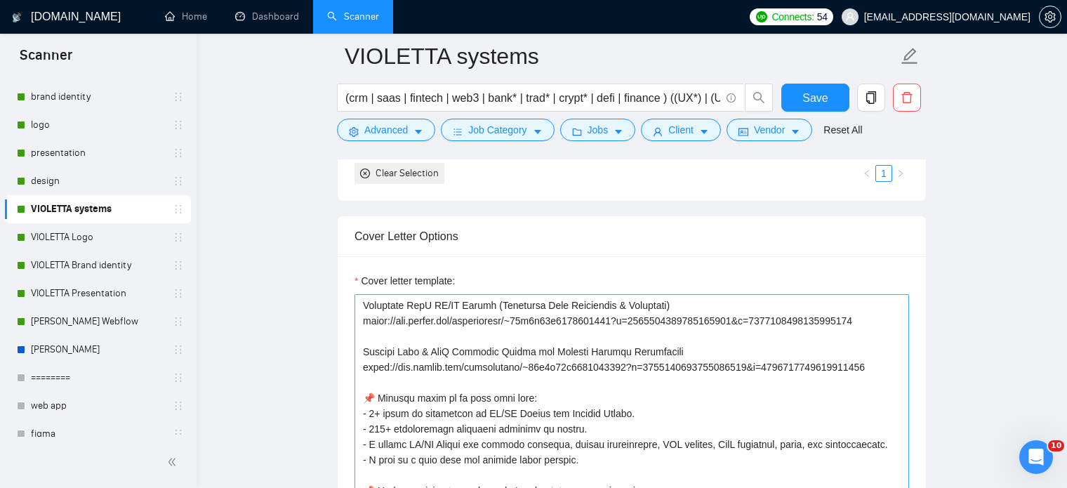
scroll to position [146, 0]
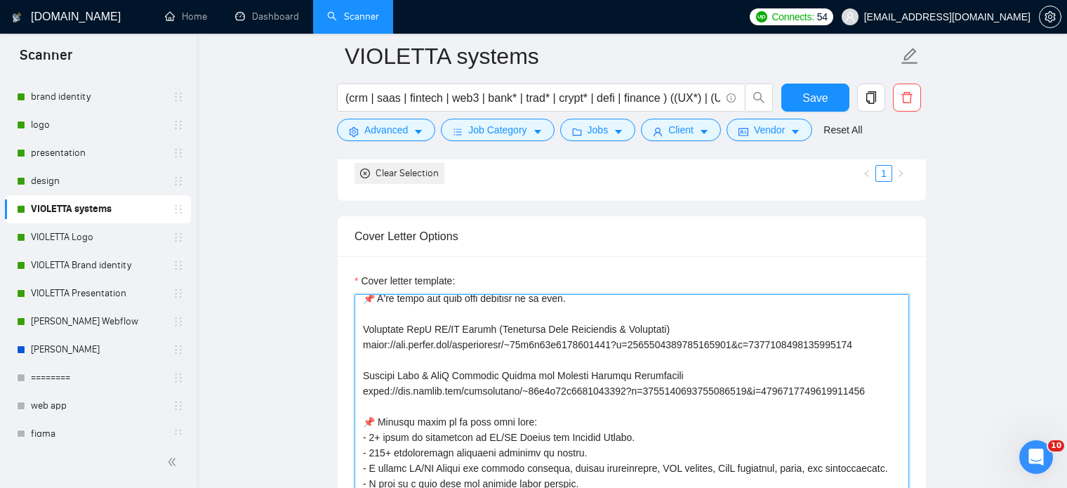
click at [867, 390] on textarea "Cover letter template:" at bounding box center [631, 452] width 554 height 316
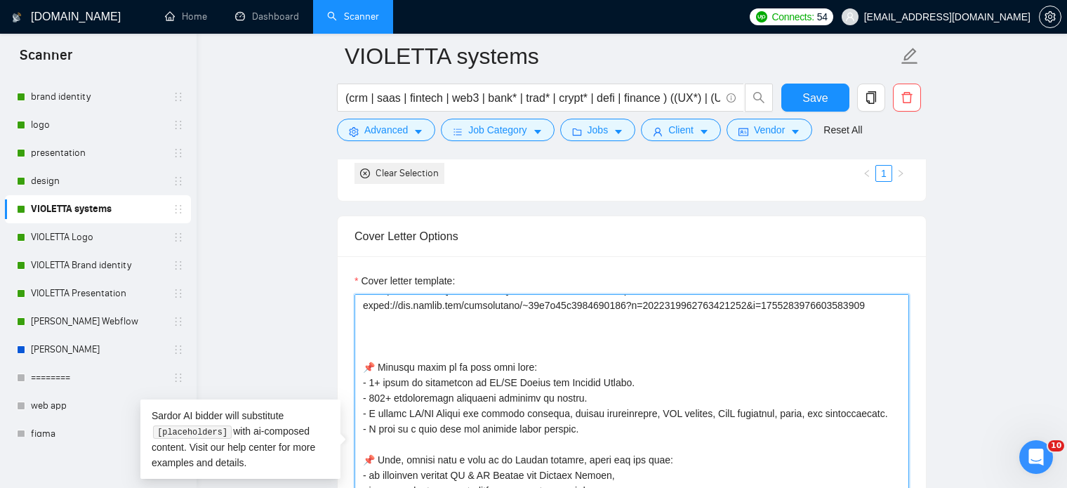
scroll to position [247, 0]
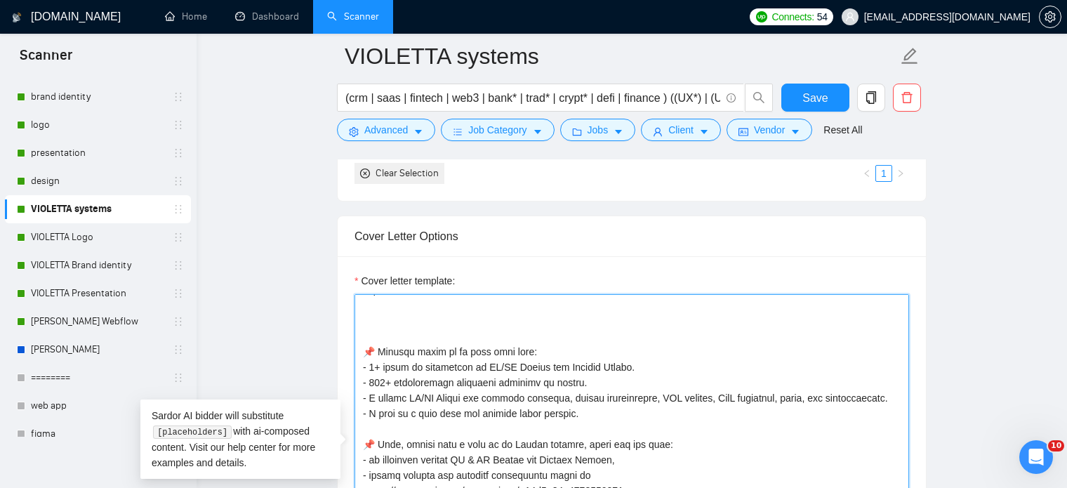
paste textarea "https://www.upwork.com/freelancers/~01c7d71e5237078126?s=1044578476142100545&p=…"
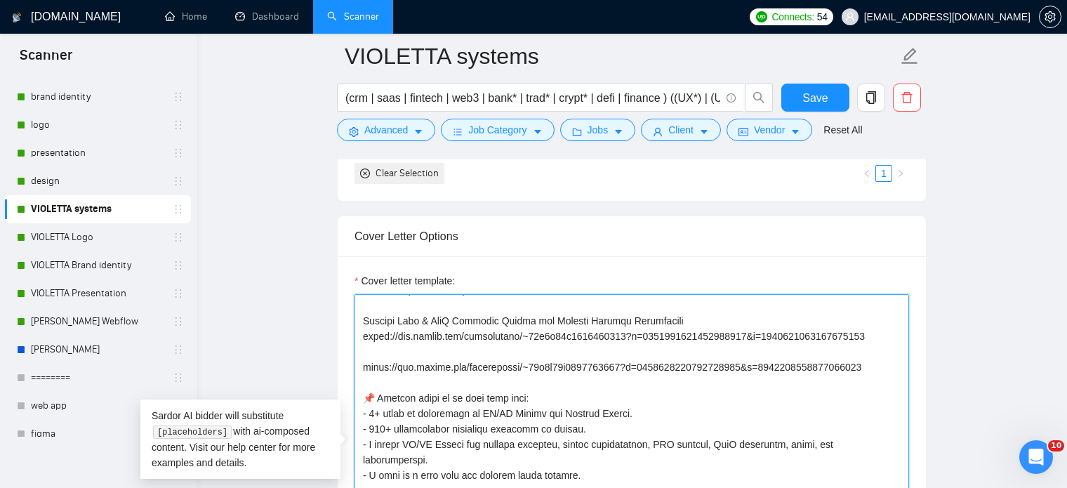
scroll to position [177, 0]
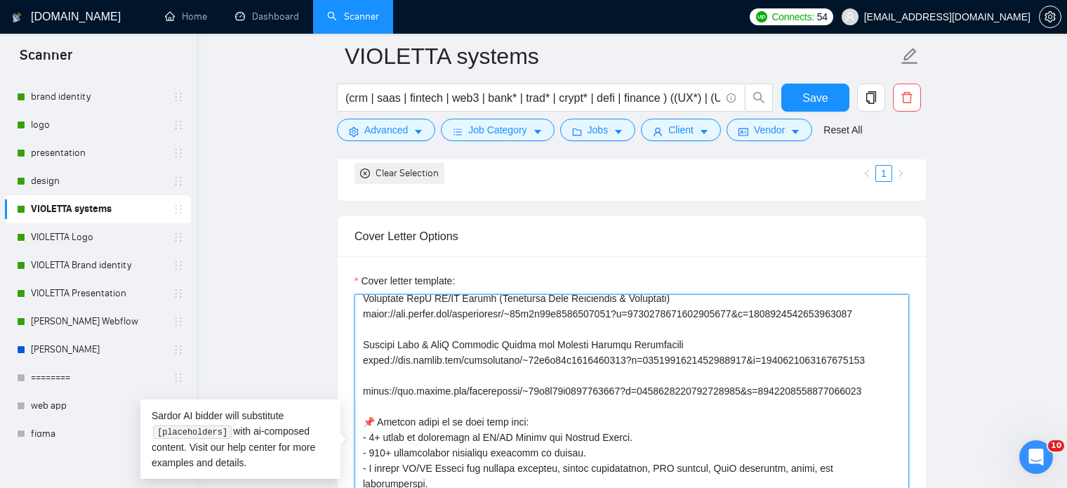
click at [476, 380] on textarea "Cover letter template:" at bounding box center [631, 452] width 554 height 316
paste textarea "Custom CRM System: UI/UX Design for Business Management Platform"
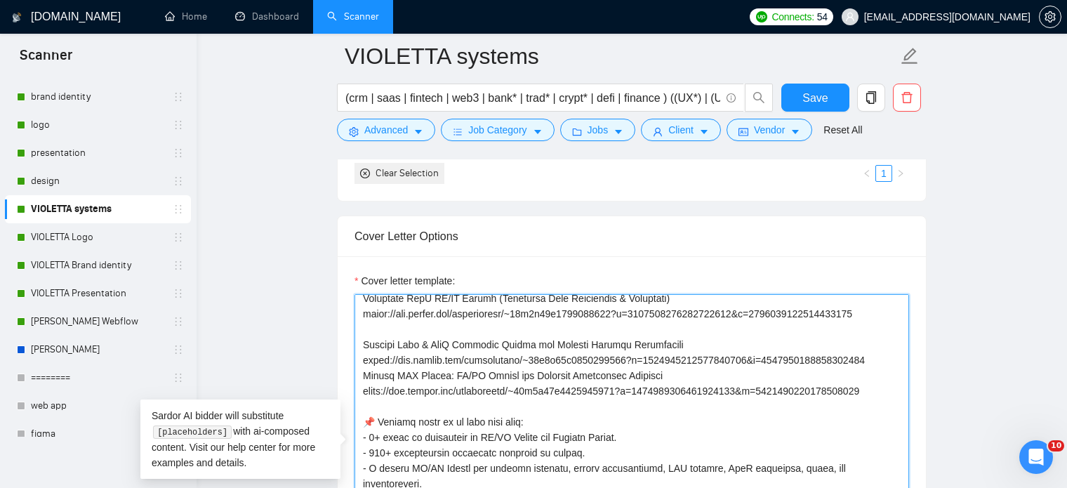
click at [882, 356] on textarea "Cover letter template:" at bounding box center [631, 452] width 554 height 316
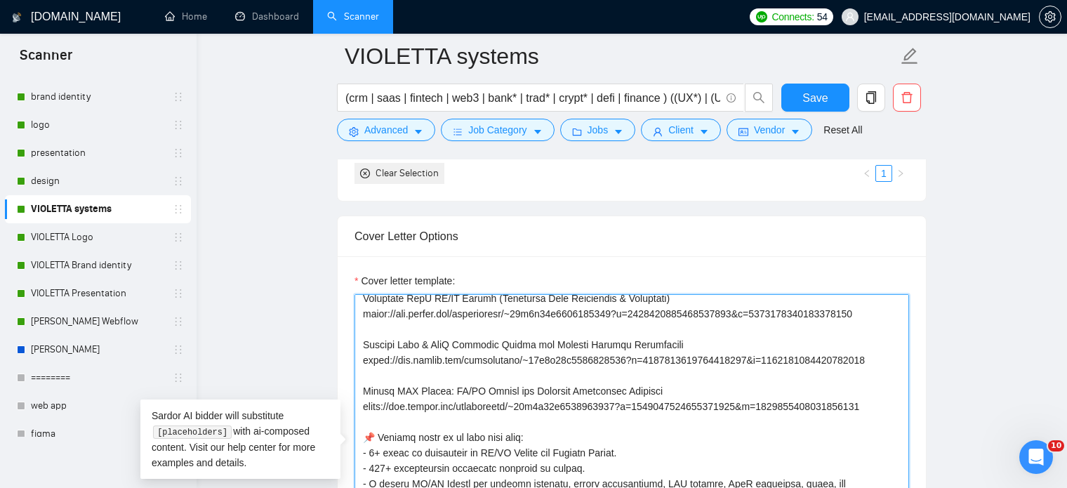
paste textarea "Custom CRM System: UI/UX Design for Business Management Platform"
type textarea "👋 [Write a personal greeting using the client's name, (if any is provided). Use…"
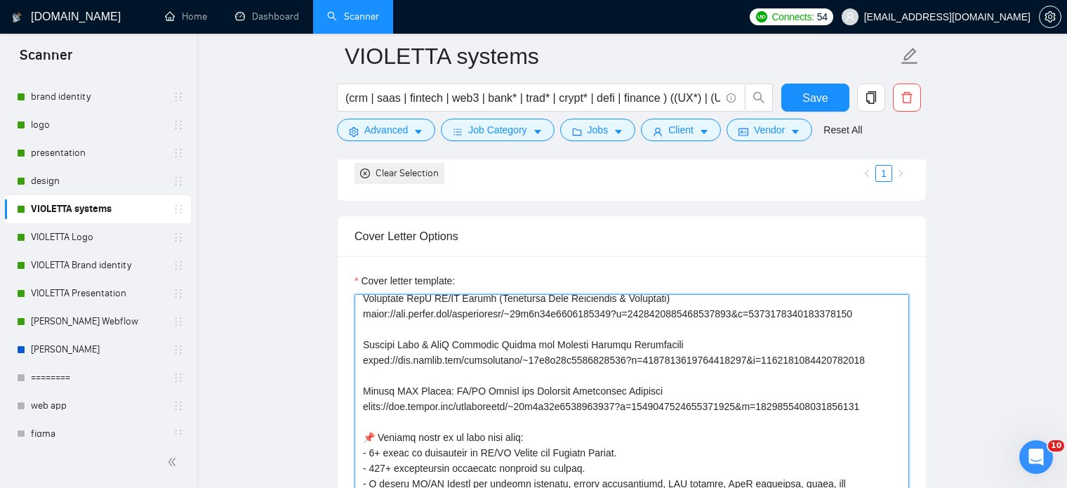
click at [584, 378] on textarea "Cover letter template:" at bounding box center [631, 452] width 554 height 316
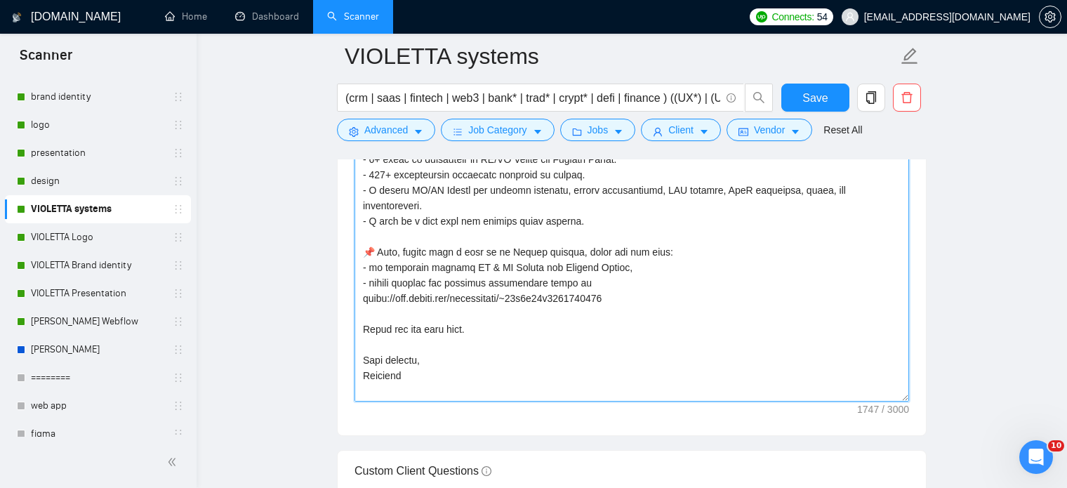
scroll to position [1754, 0]
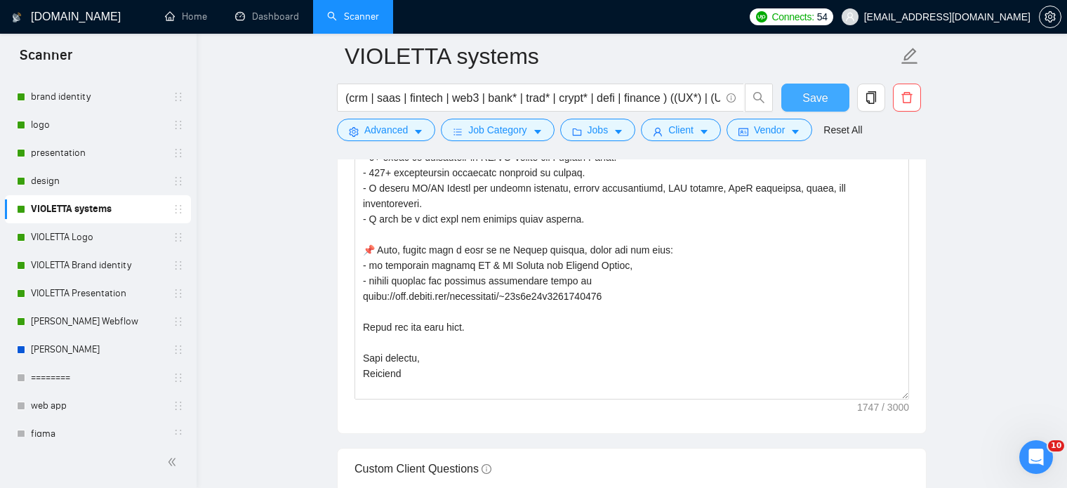
click at [823, 99] on span "Save" at bounding box center [814, 98] width 25 height 18
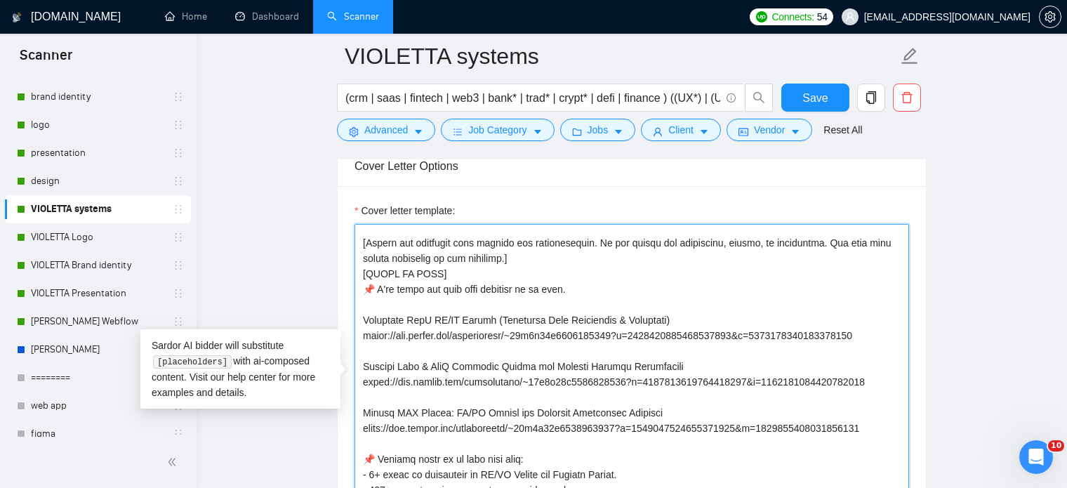
scroll to position [0, 0]
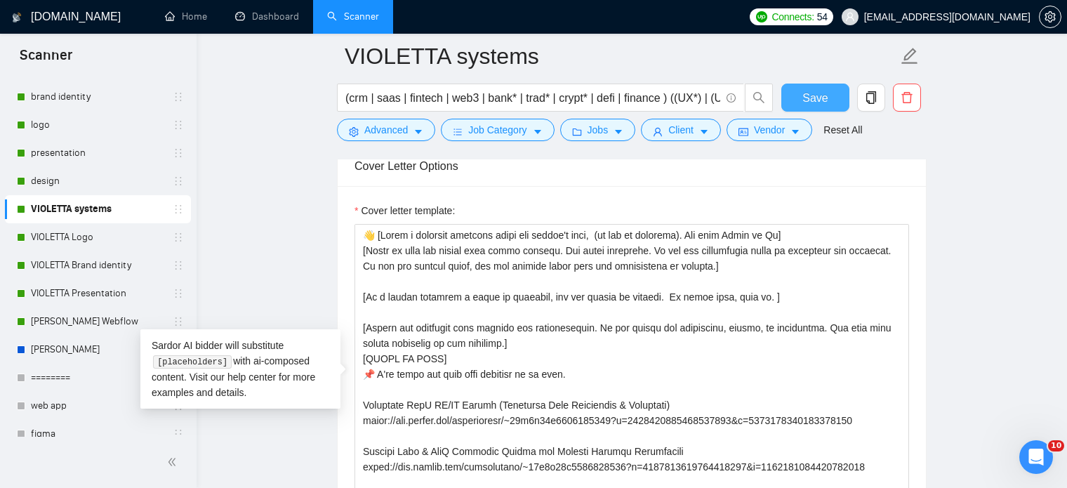
click at [830, 100] on button "Save" at bounding box center [815, 97] width 68 height 28
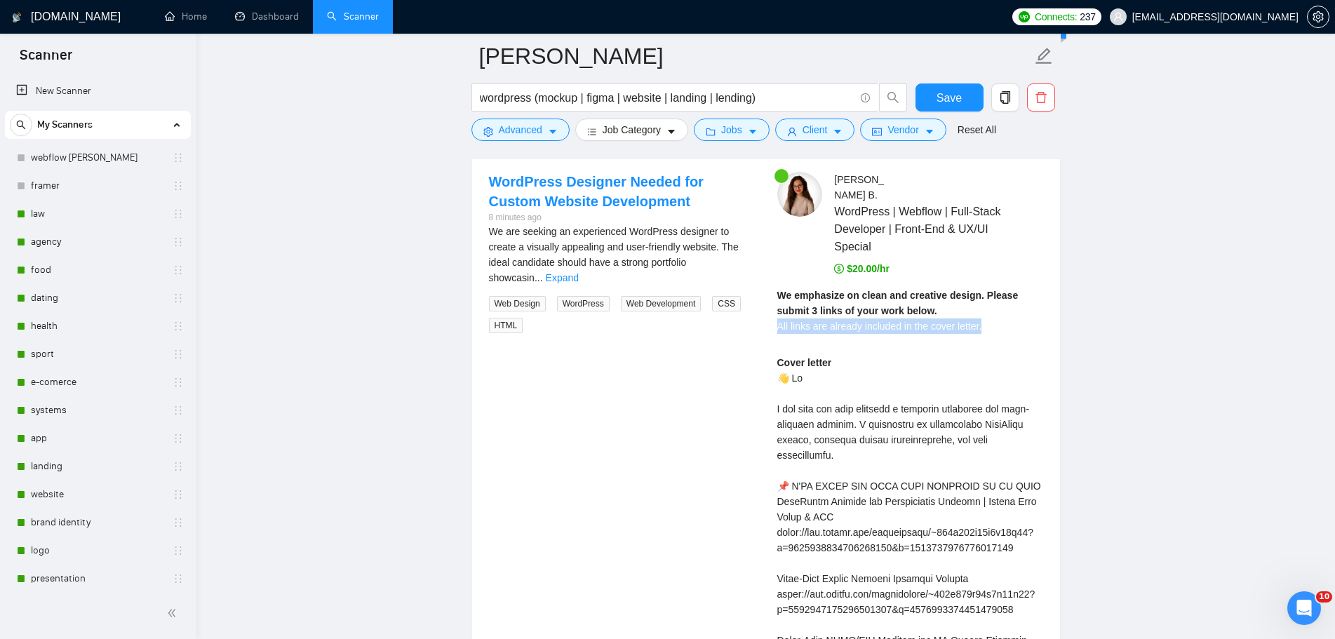
scroll to position [281, 0]
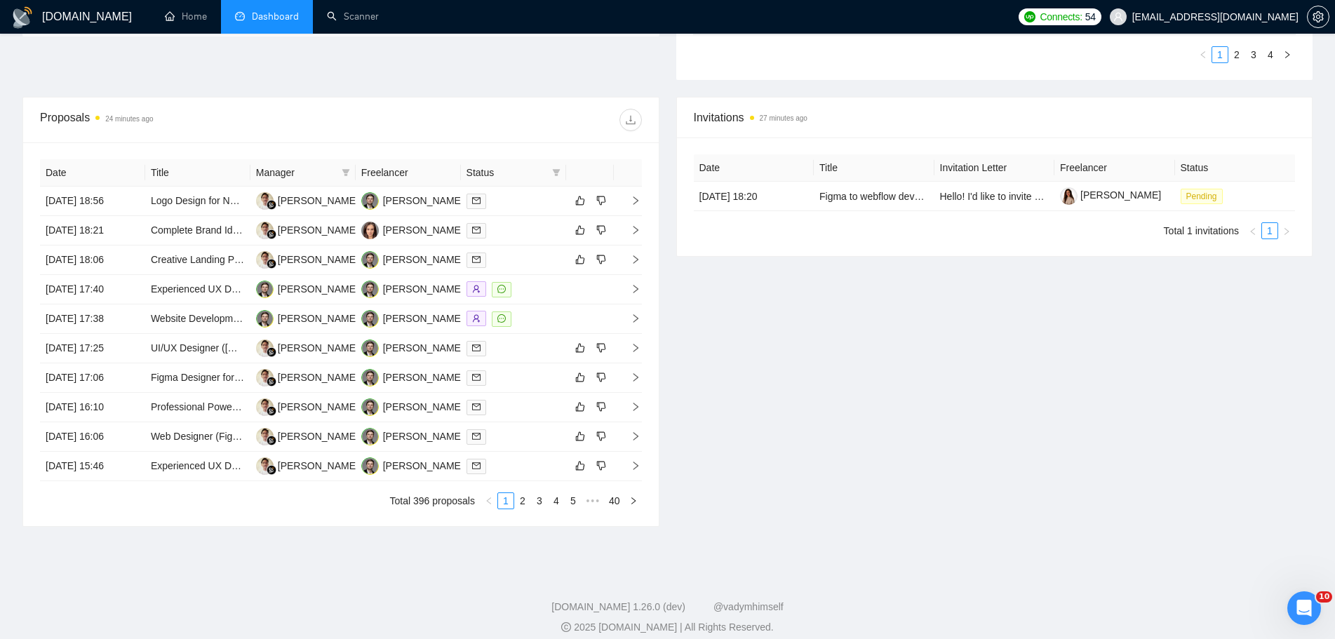
scroll to position [473, 0]
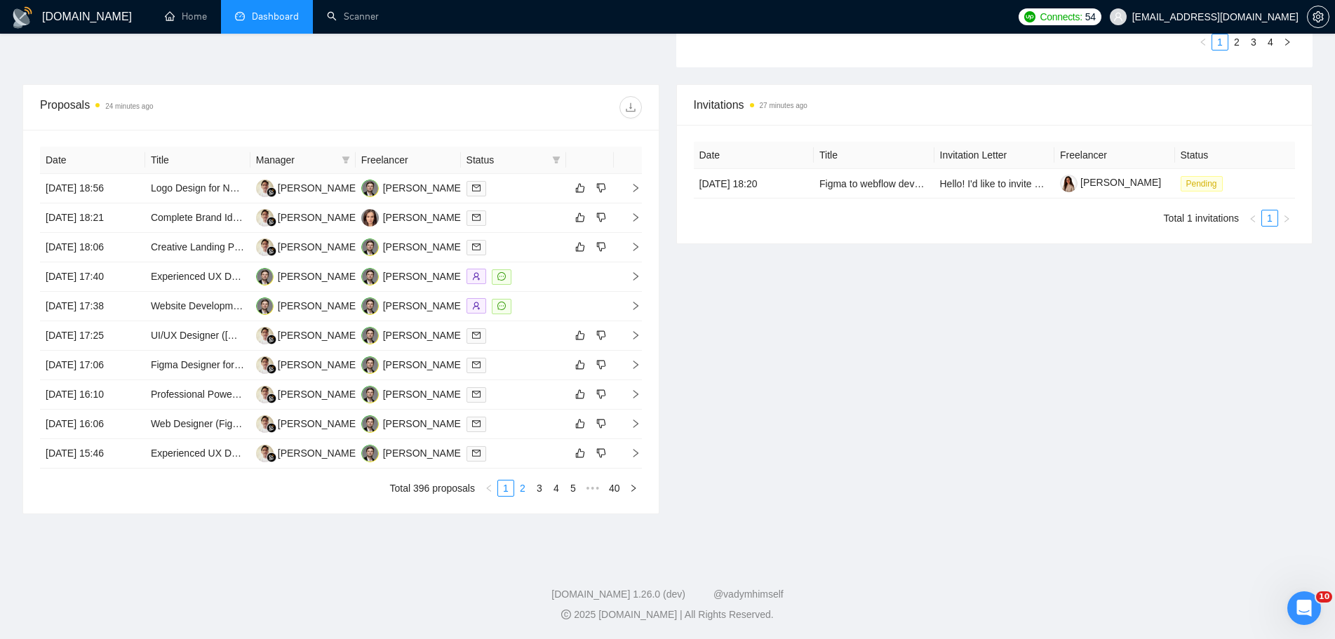
click at [527, 489] on link "2" at bounding box center [522, 488] width 15 height 15
click at [545, 492] on link "3" at bounding box center [539, 488] width 15 height 15
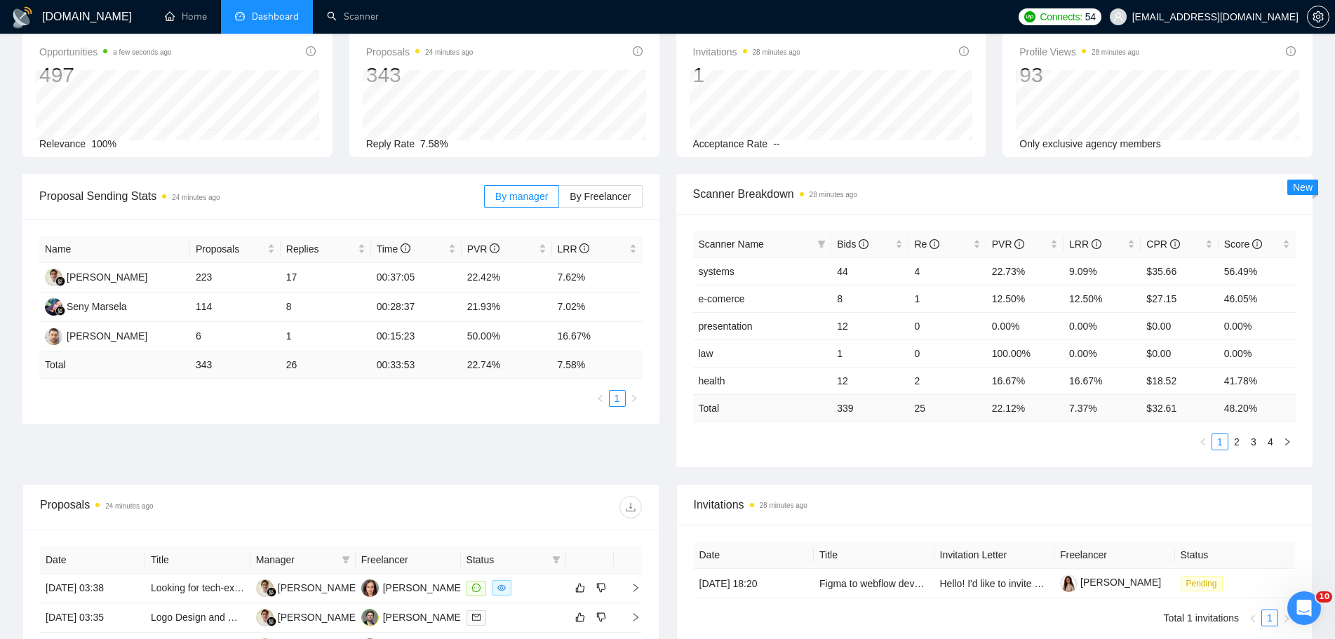
scroll to position [52, 0]
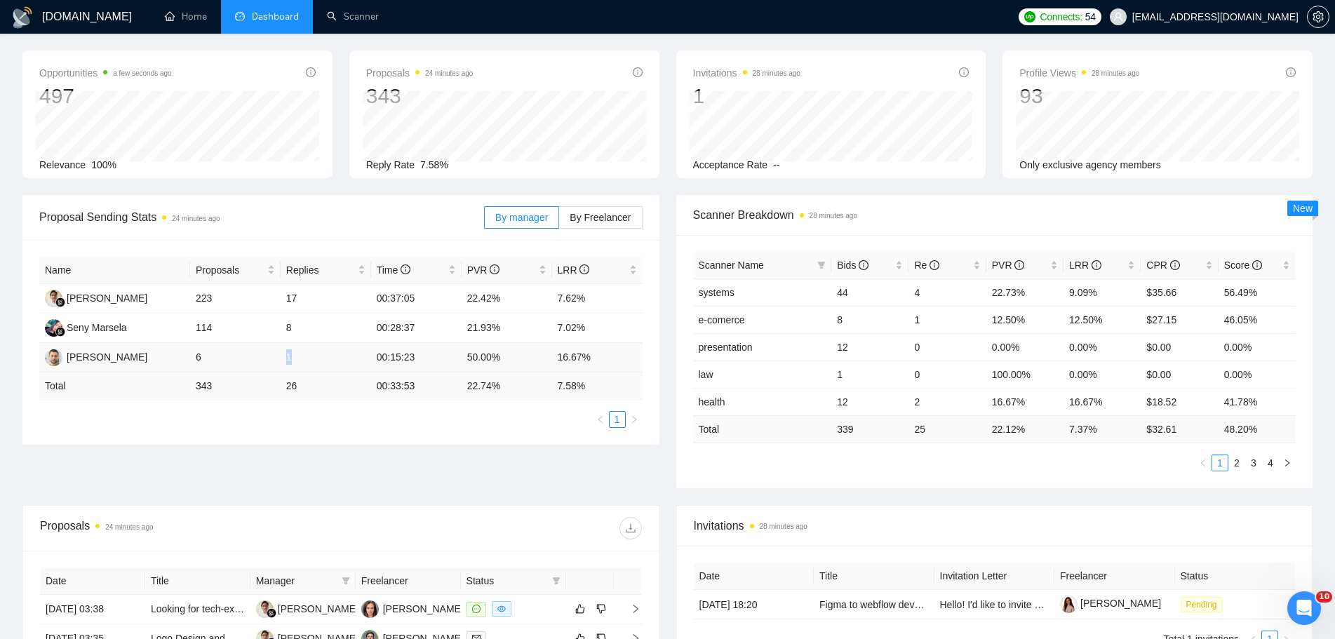
drag, startPoint x: 289, startPoint y: 359, endPoint x: 280, endPoint y: 359, distance: 9.1
click at [281, 359] on td "1" at bounding box center [326, 357] width 91 height 29
click at [366, 469] on div "Proposal Sending Stats 24 minutes ago By manager By Freelancer Name Proposals R…" at bounding box center [667, 350] width 1307 height 310
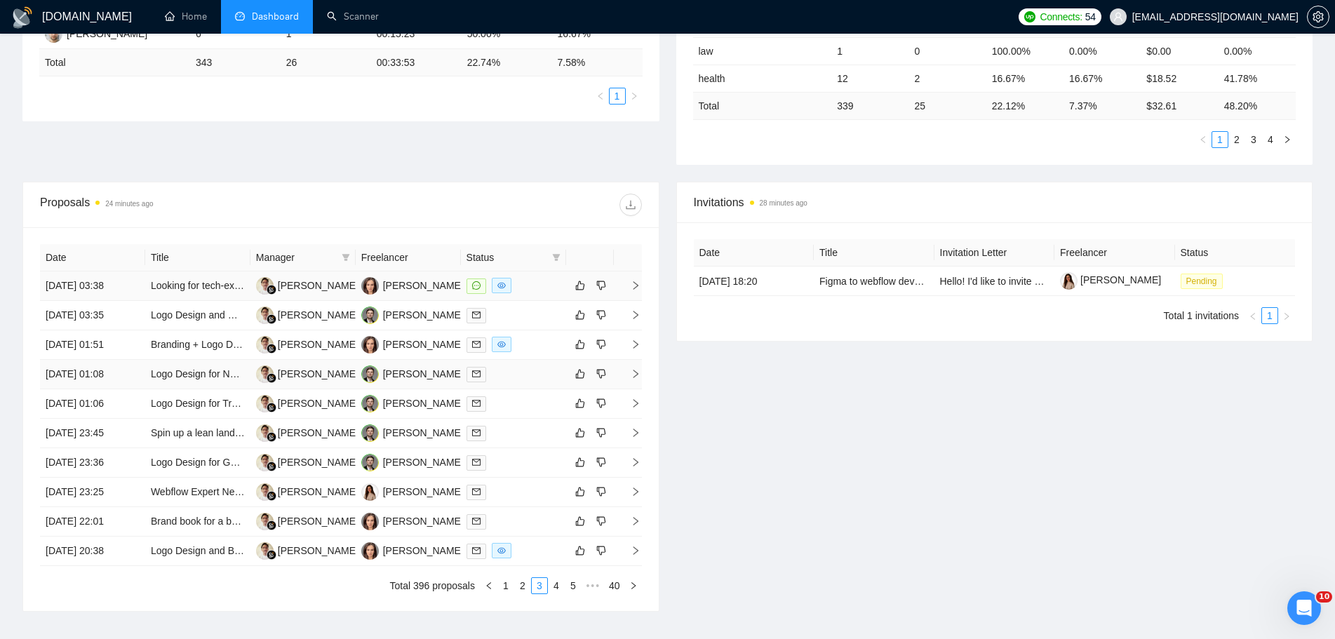
scroll to position [473, 0]
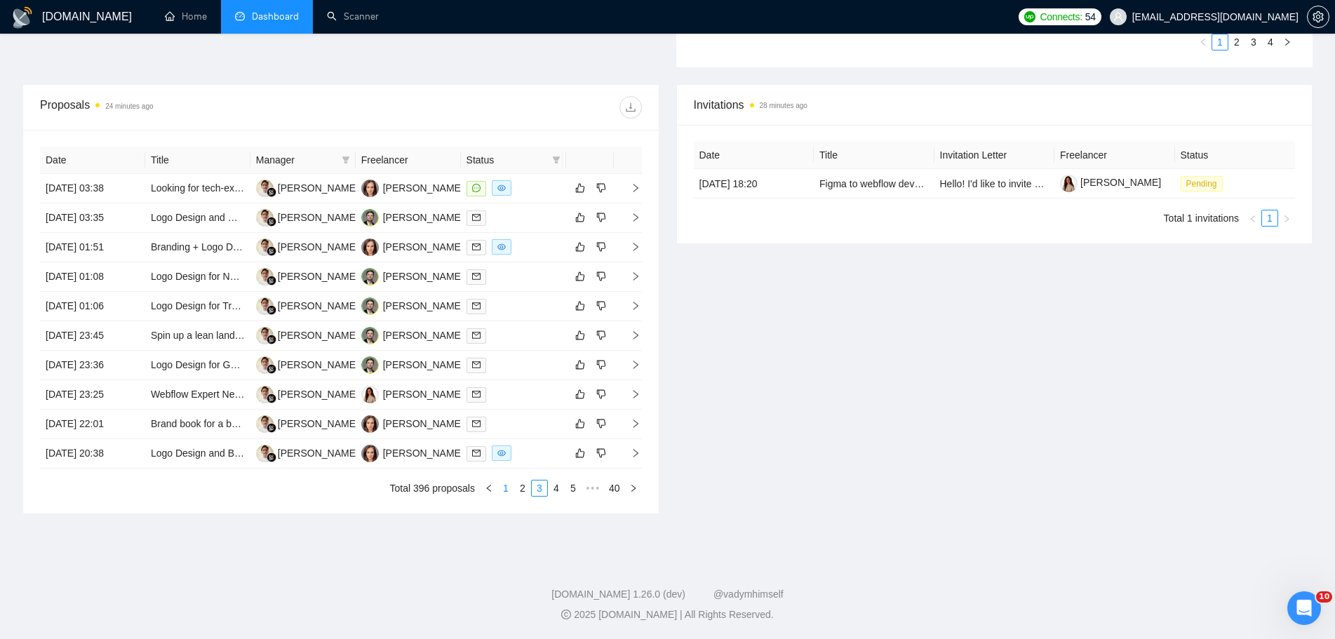
click at [504, 495] on link "1" at bounding box center [505, 488] width 15 height 15
click at [525, 491] on link "2" at bounding box center [522, 488] width 15 height 15
click at [223, 220] on link "WordPress Designer Needed for Custom Website Development" at bounding box center [289, 217] width 277 height 11
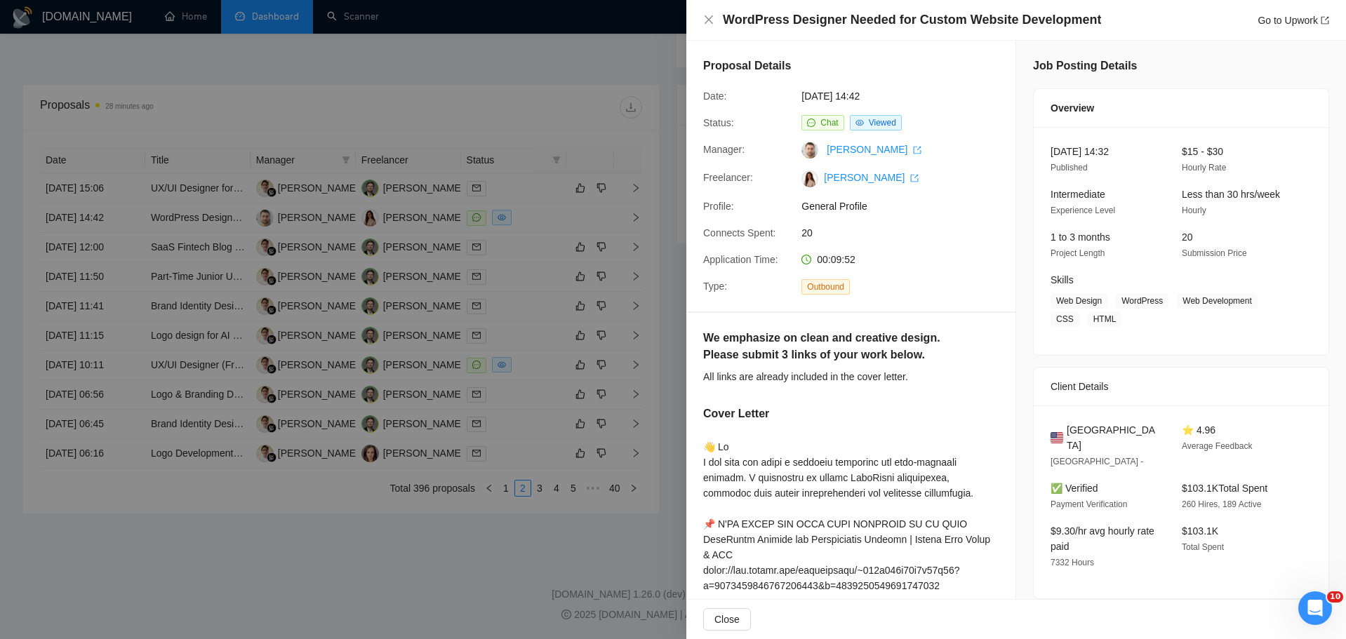
click at [575, 60] on div at bounding box center [673, 319] width 1346 height 639
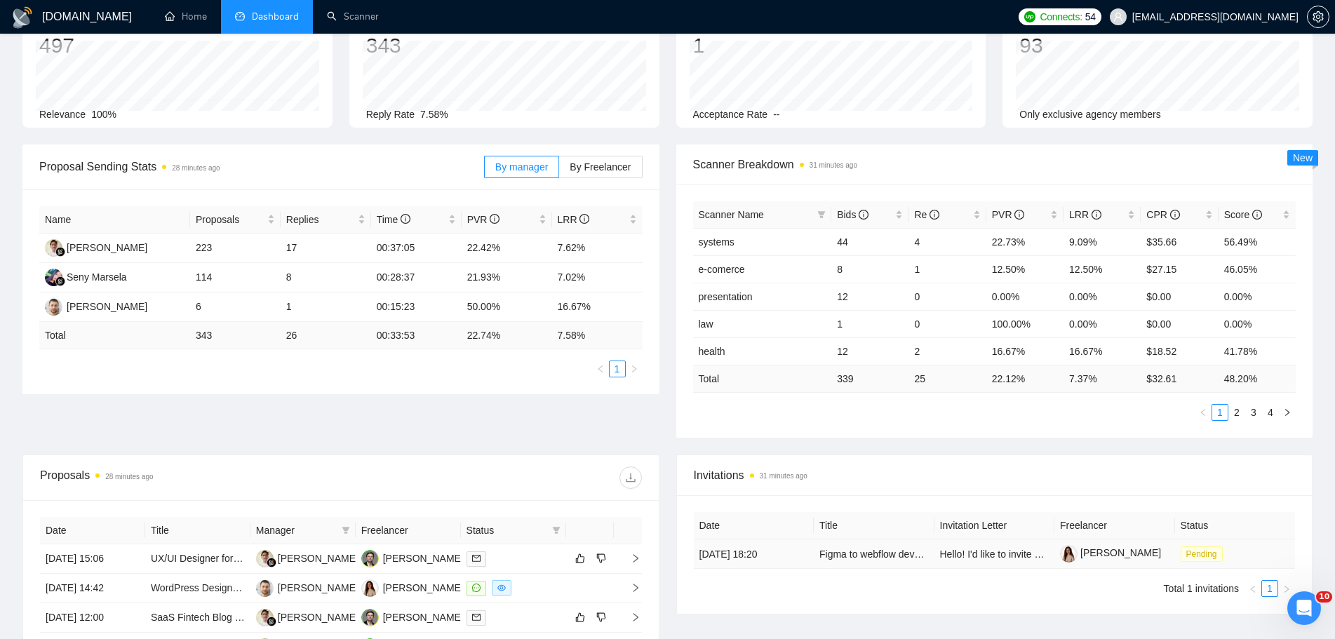
scroll to position [0, 0]
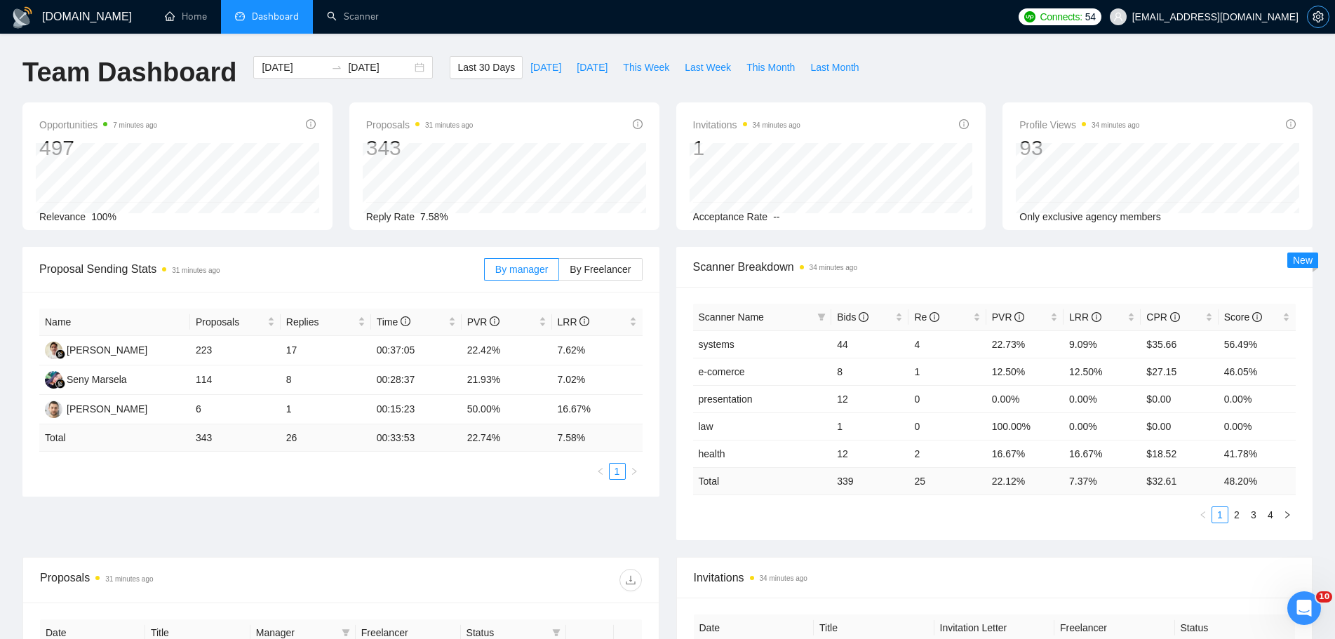
click at [1322, 22] on button "button" at bounding box center [1318, 17] width 22 height 22
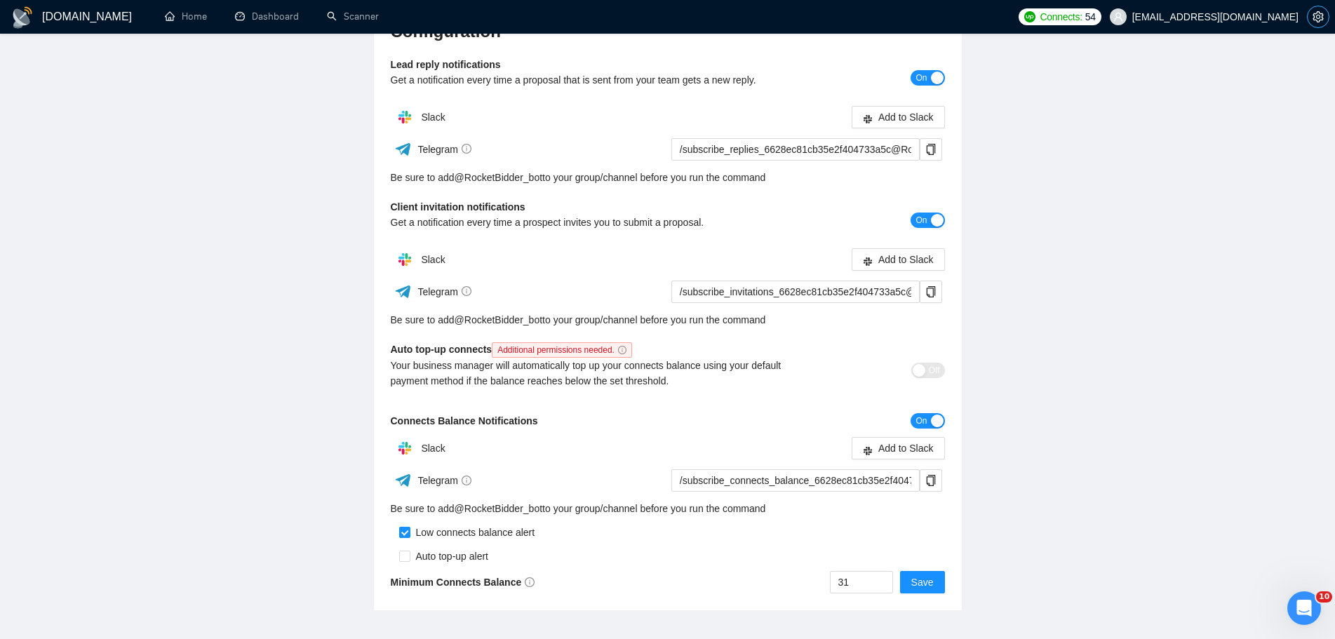
scroll to position [210, 0]
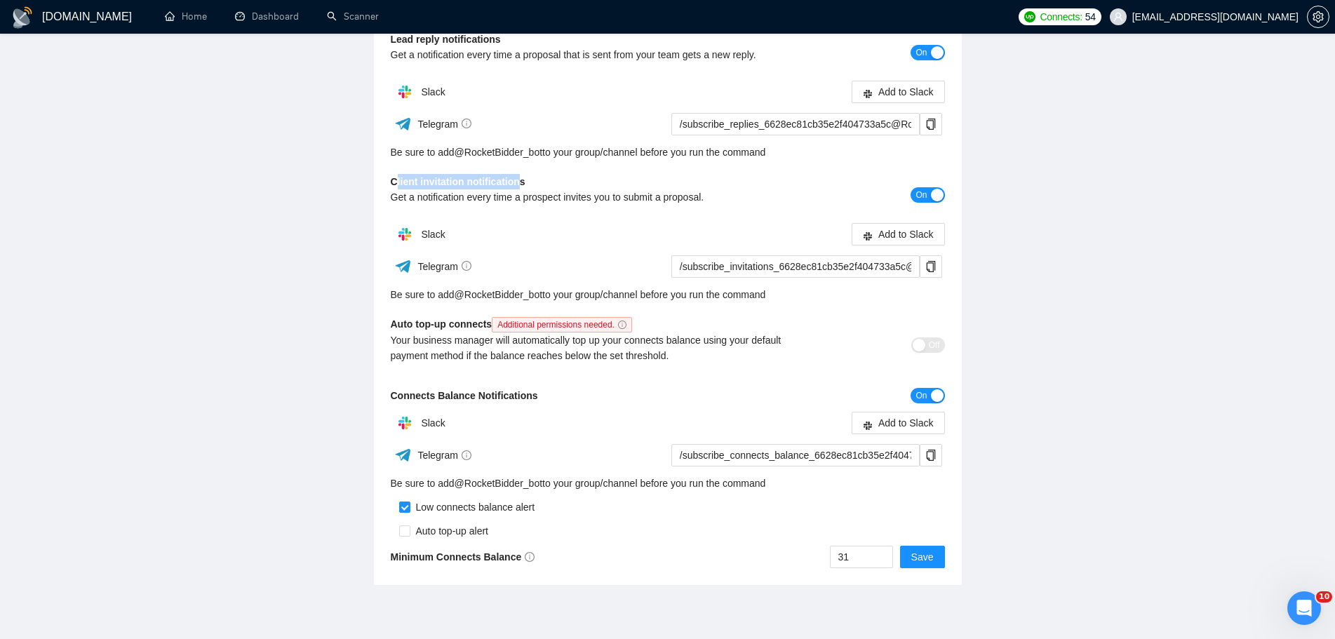
drag, startPoint x: 523, startPoint y: 183, endPoint x: 395, endPoint y: 185, distance: 127.7
click at [395, 185] on b "Client invitation notifications" at bounding box center [458, 181] width 135 height 11
click at [562, 222] on div "Slack" at bounding box center [529, 234] width 277 height 28
drag, startPoint x: 509, startPoint y: 185, endPoint x: 393, endPoint y: 182, distance: 116.5
click at [393, 182] on div "Client invitation notifications Get a notification every time a prospect invite…" at bounding box center [599, 194] width 416 height 41
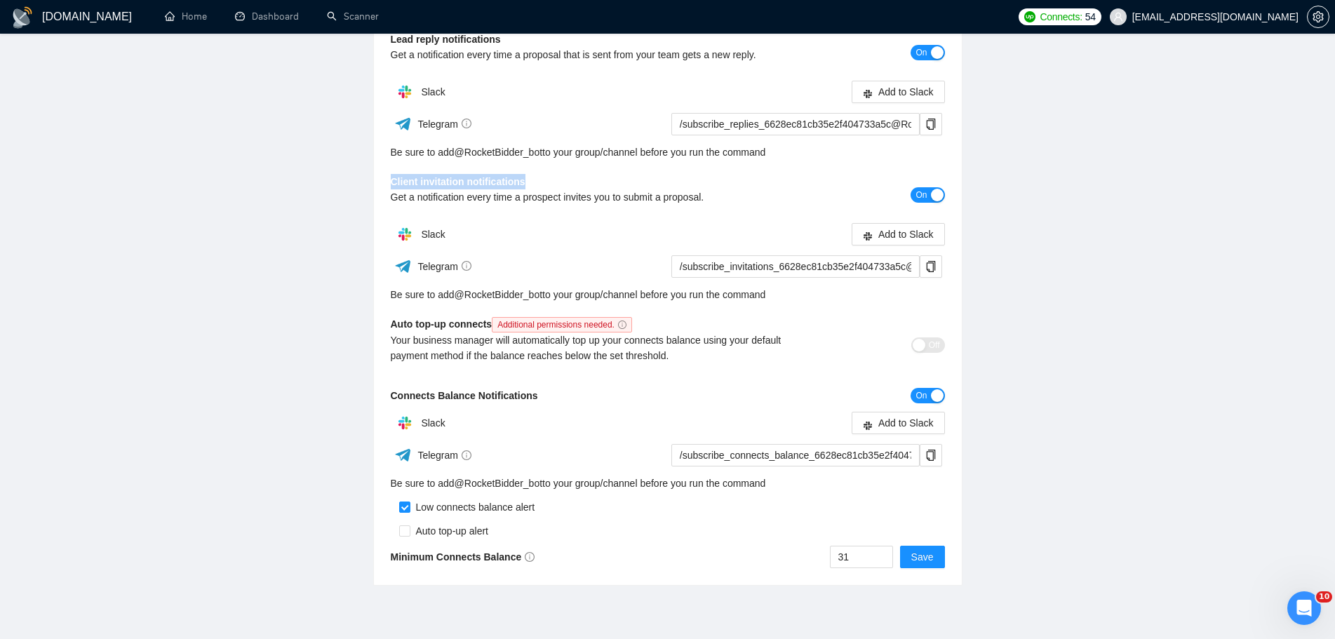
drag, startPoint x: 397, startPoint y: 190, endPoint x: 442, endPoint y: 200, distance: 46.0
click at [384, 189] on div at bounding box center [384, 189] width 0 height 0
click at [633, 234] on div "Slack" at bounding box center [529, 234] width 277 height 28
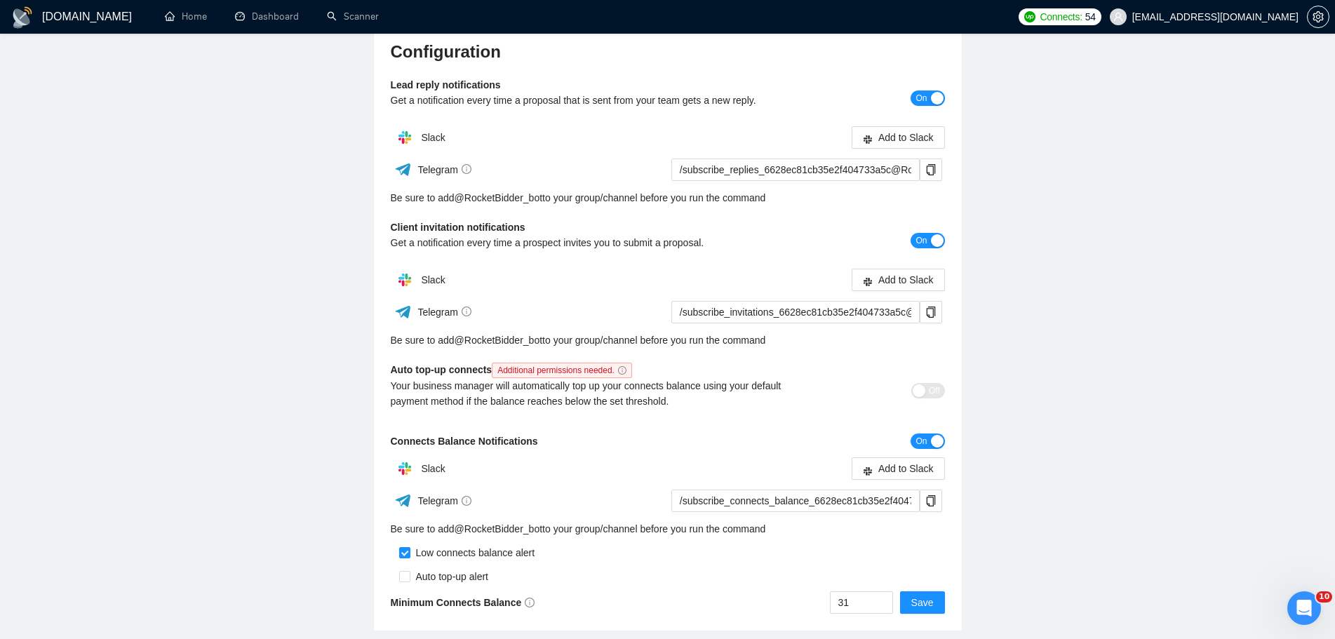
scroll to position [140, 0]
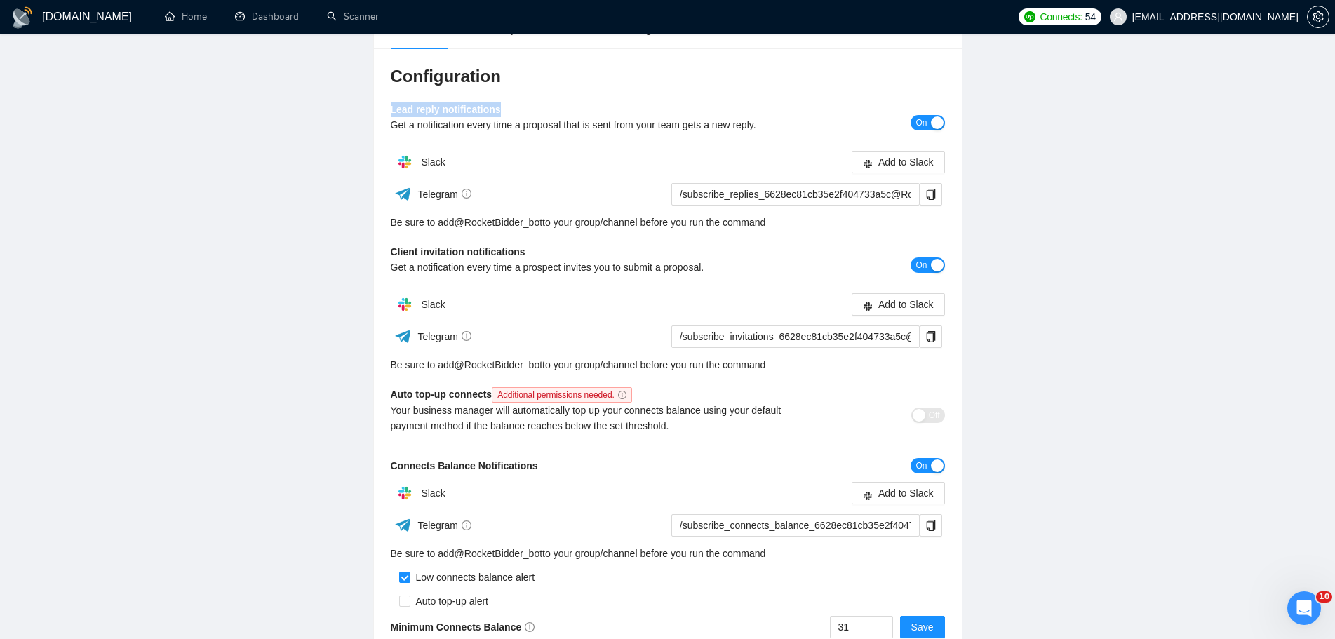
drag, startPoint x: 502, startPoint y: 109, endPoint x: 384, endPoint y: 109, distance: 118.6
click at [384, 109] on div "Configuration Lead reply notifications Get a notification every time a proposal…" at bounding box center [668, 352] width 588 height 608
click at [375, 83] on div at bounding box center [375, 83] width 0 height 0
click at [781, 129] on div "Get a notification every time a proposal that is sent from your team gets a new…" at bounding box center [599, 124] width 416 height 15
drag, startPoint x: 758, startPoint y: 123, endPoint x: 389, endPoint y: 126, distance: 368.4
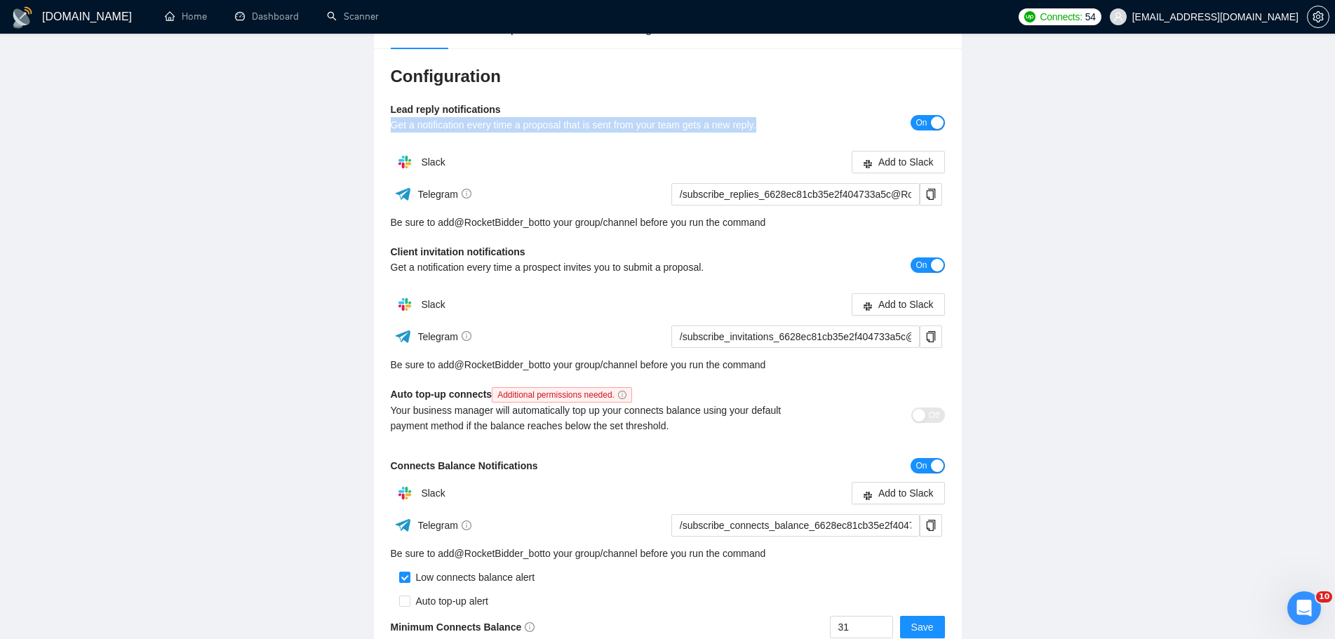
click at [389, 126] on div "Configuration Lead reply notifications Get a notification every time a proposal…" at bounding box center [668, 352] width 588 height 608
click at [380, 132] on div at bounding box center [380, 132] width 0 height 0
click at [852, 77] on h3 "Configuration" at bounding box center [668, 76] width 554 height 22
click at [820, 86] on h3 "Configuration" at bounding box center [668, 76] width 554 height 22
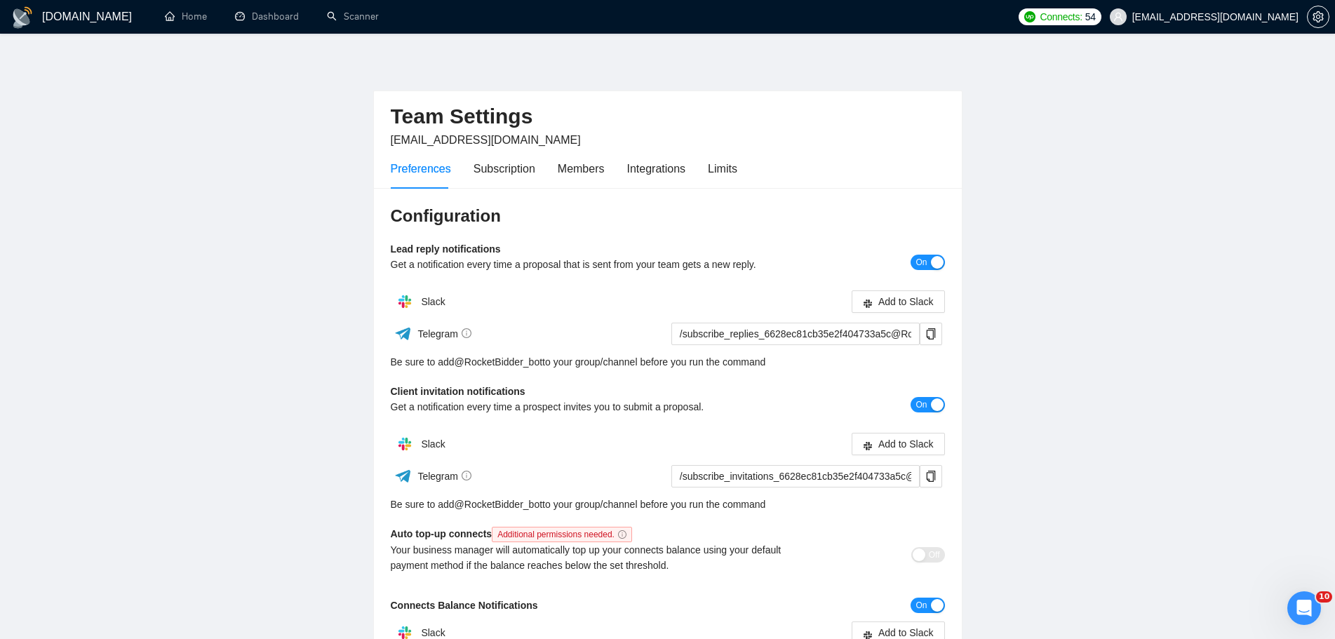
scroll to position [0, 0]
click at [288, 22] on link "Dashboard" at bounding box center [267, 17] width 64 height 12
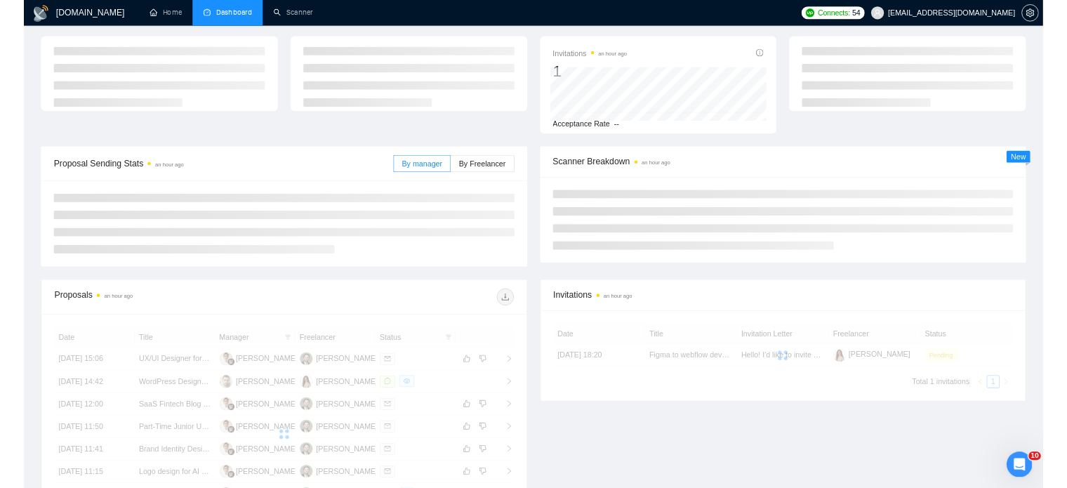
scroll to position [210, 0]
